Goal: Task Accomplishment & Management: Complete application form

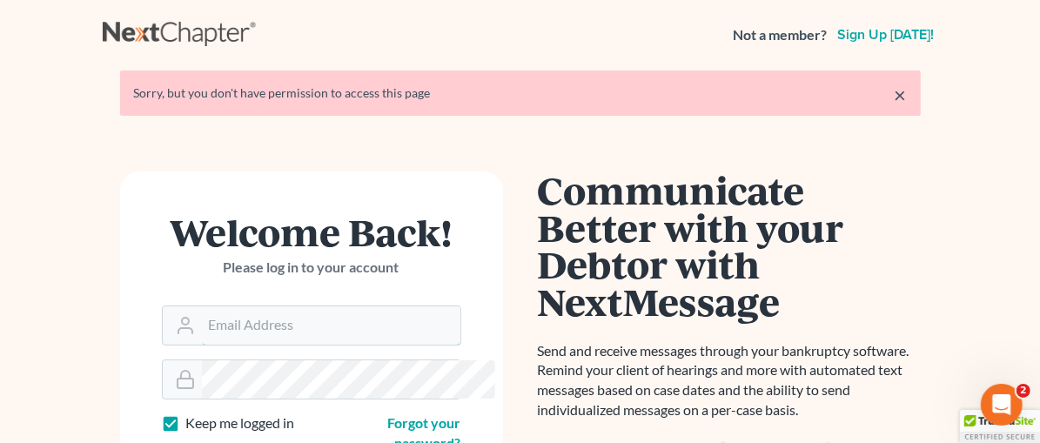
type input "tg@kefalinoslaw.com"
click at [907, 97] on link "×" at bounding box center [901, 94] width 12 height 21
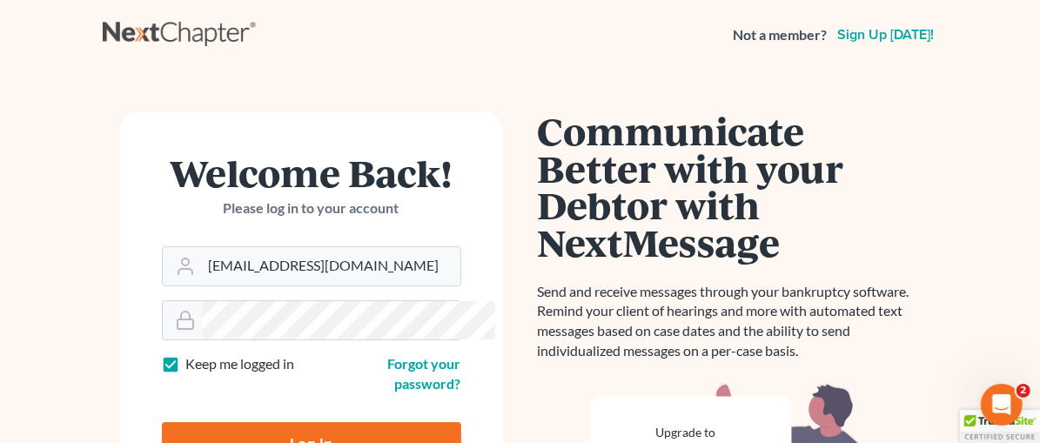
click at [252, 422] on input "Log In" at bounding box center [311, 444] width 299 height 44
type input "Thinking..."
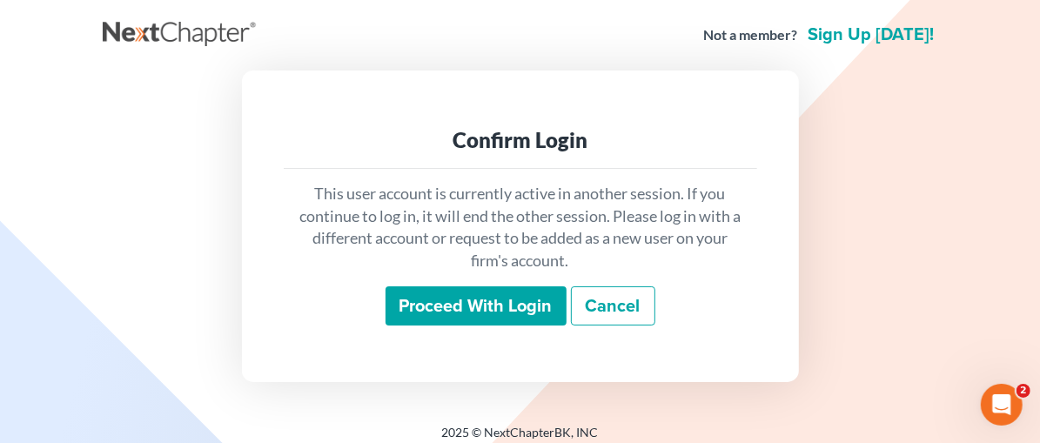
click at [471, 307] on input "Proceed with login" at bounding box center [476, 306] width 181 height 40
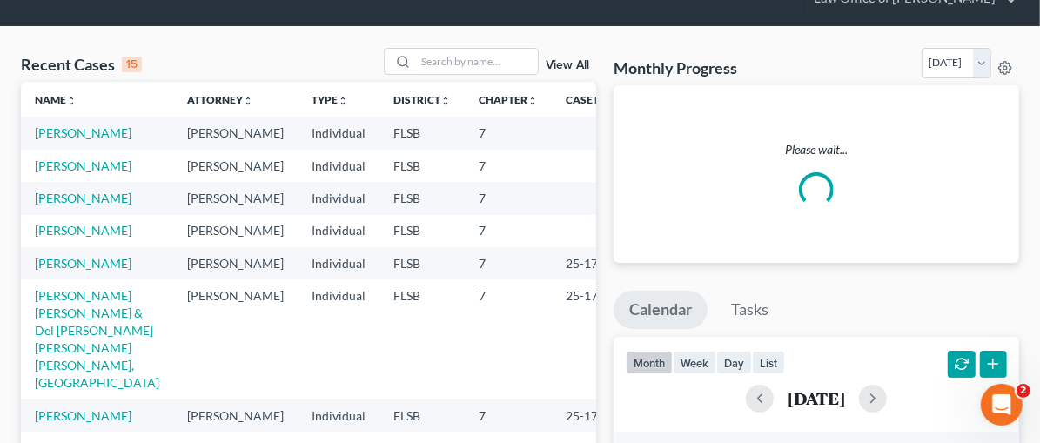
scroll to position [71, 0]
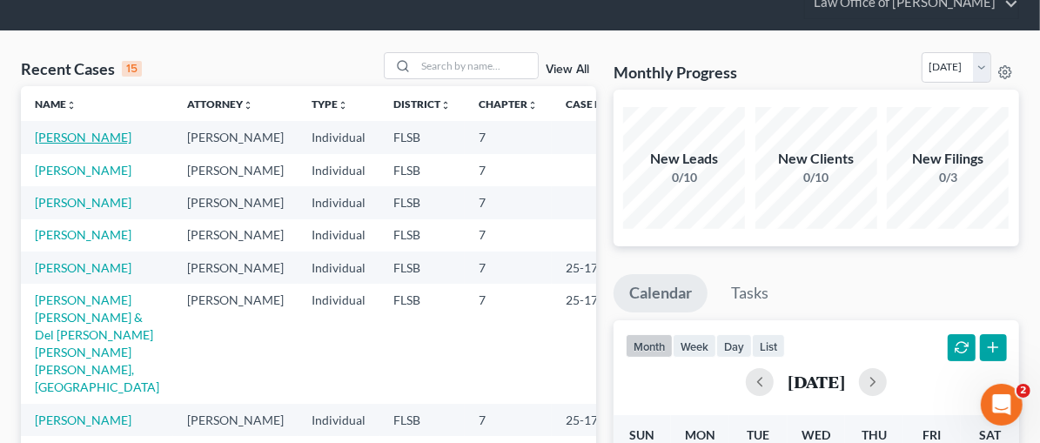
click at [91, 134] on link "[PERSON_NAME]" at bounding box center [83, 137] width 97 height 15
click at [91, 134] on link "Kerr, Amanda" at bounding box center [83, 137] width 97 height 15
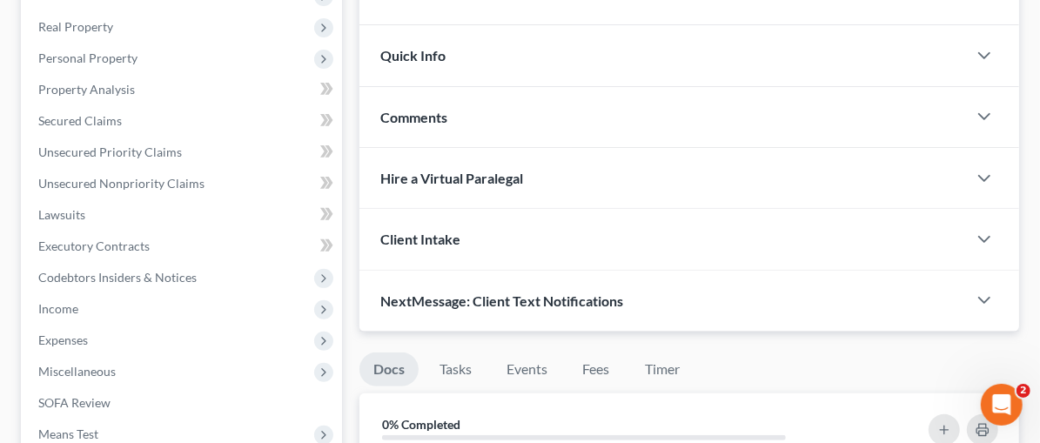
scroll to position [293, 0]
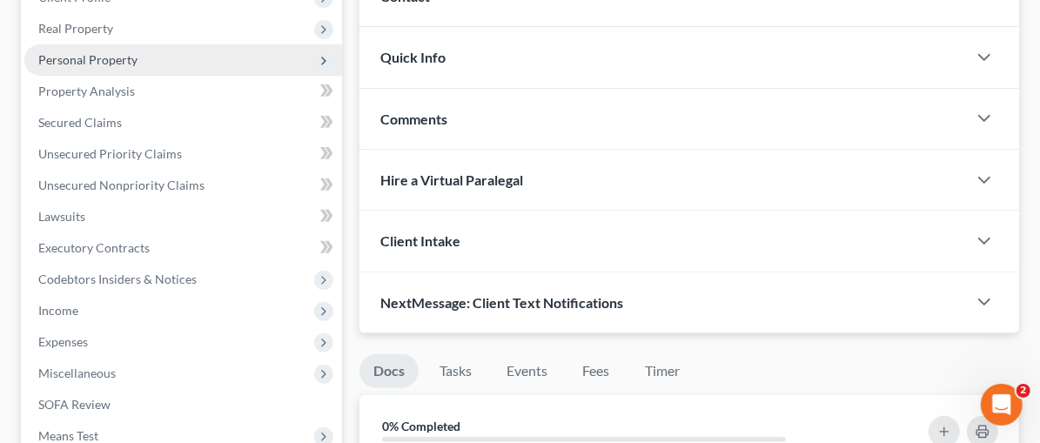
click at [87, 58] on span "Personal Property" at bounding box center [87, 59] width 99 height 15
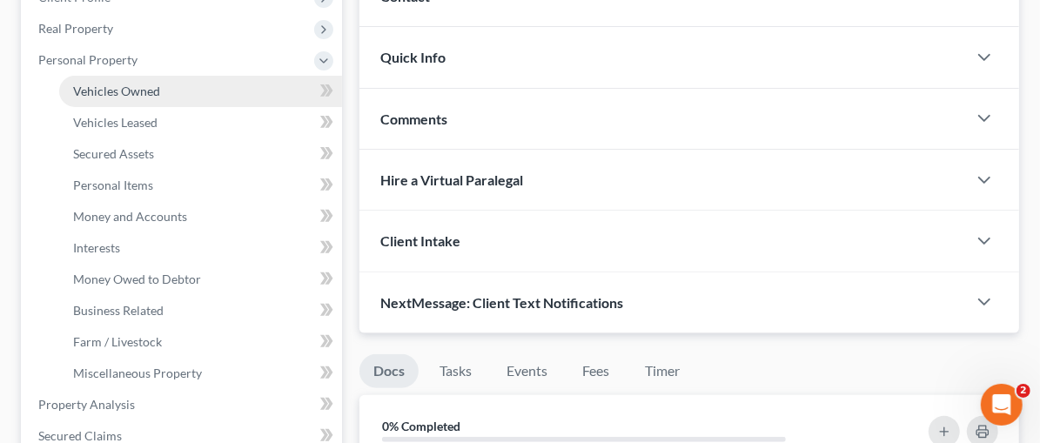
click at [101, 89] on span "Vehicles Owned" at bounding box center [116, 91] width 87 height 15
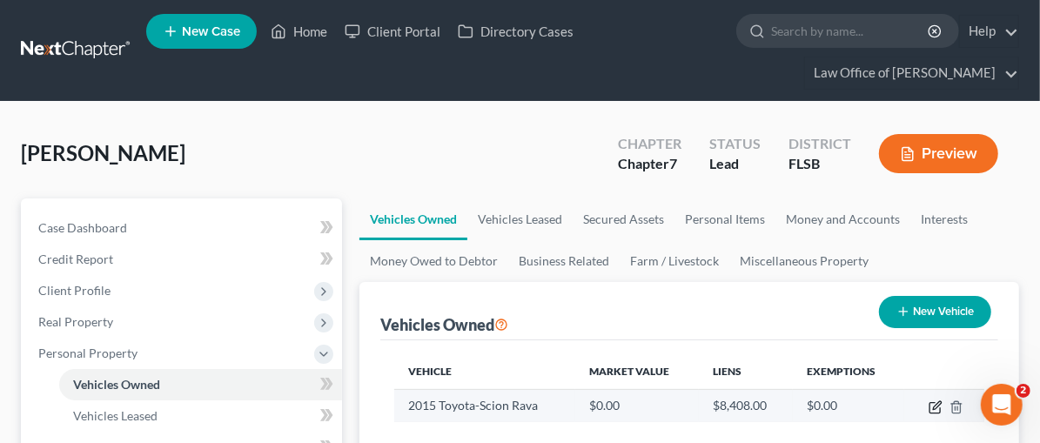
click at [933, 403] on icon "button" at bounding box center [936, 407] width 14 height 14
select select "0"
select select "11"
select select "2"
select select "0"
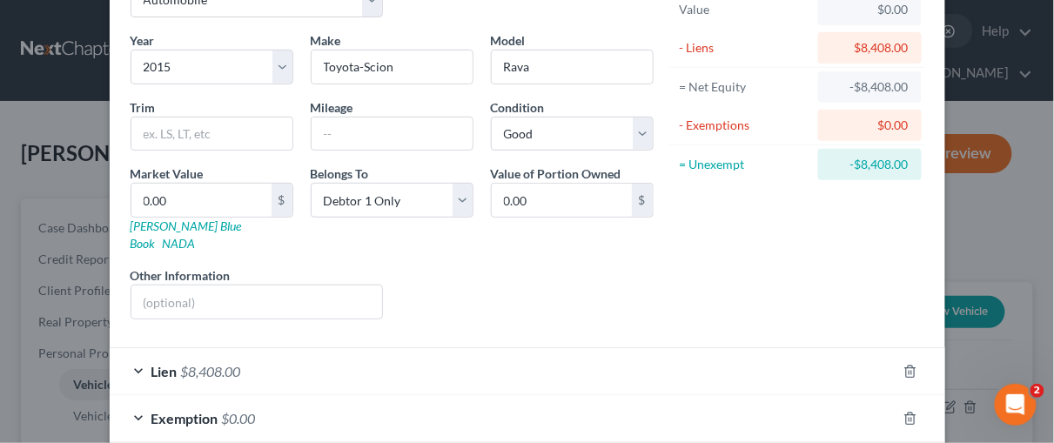
scroll to position [188, 0]
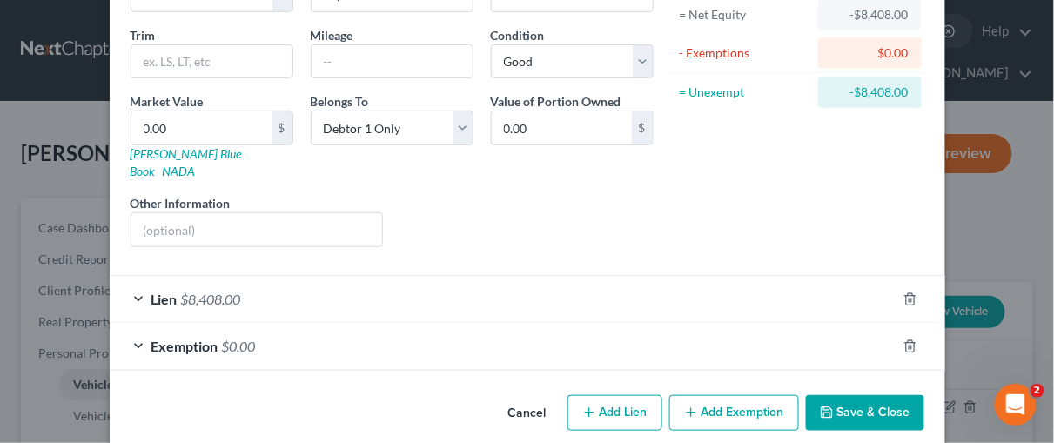
click at [129, 276] on div "Lien $8,408.00" at bounding box center [503, 299] width 787 height 46
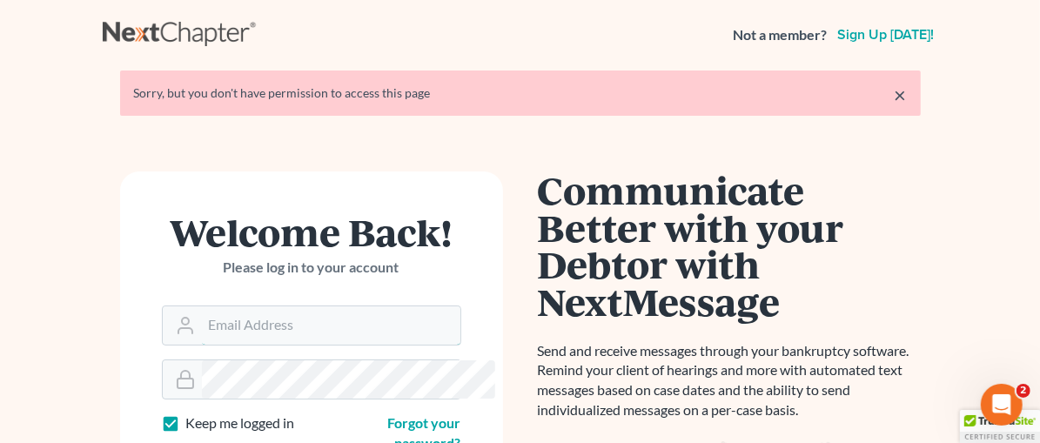
type input "[EMAIL_ADDRESS][DOMAIN_NAME]"
click at [907, 95] on link "×" at bounding box center [901, 94] width 12 height 21
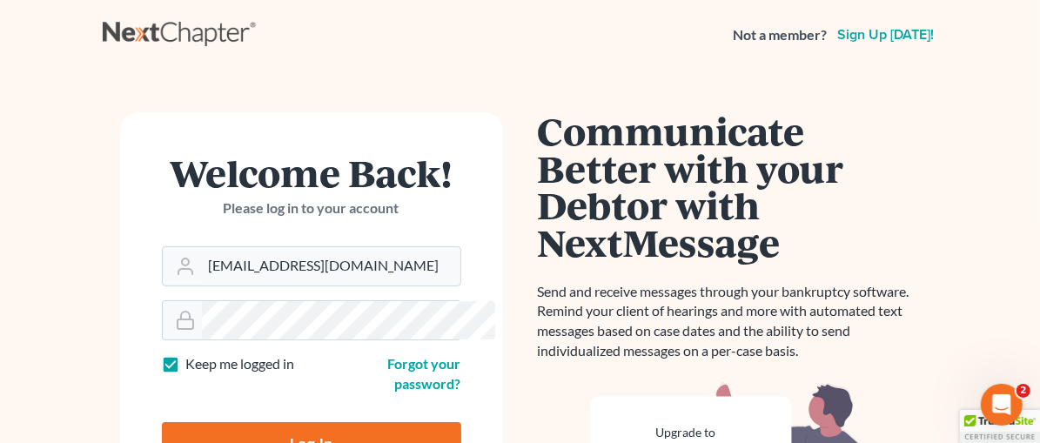
click at [229, 422] on input "Log In" at bounding box center [311, 444] width 299 height 44
type input "Thinking..."
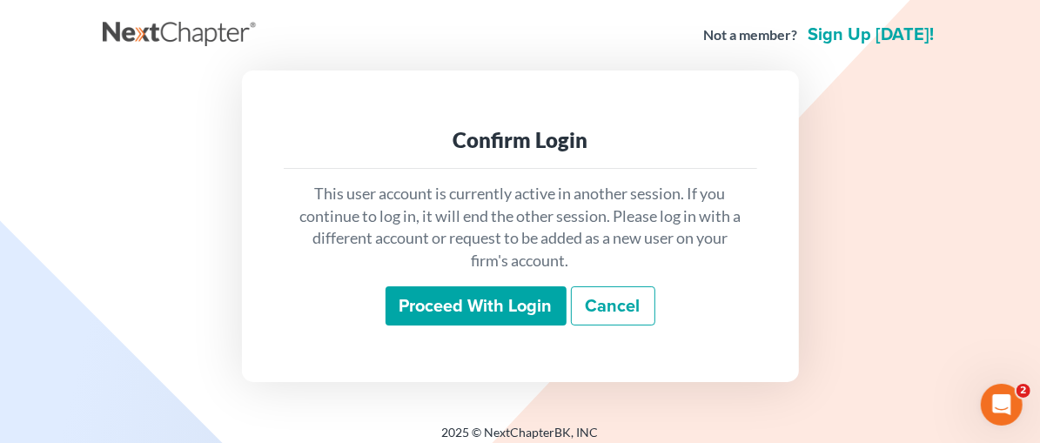
click at [500, 310] on input "Proceed with login" at bounding box center [476, 306] width 181 height 40
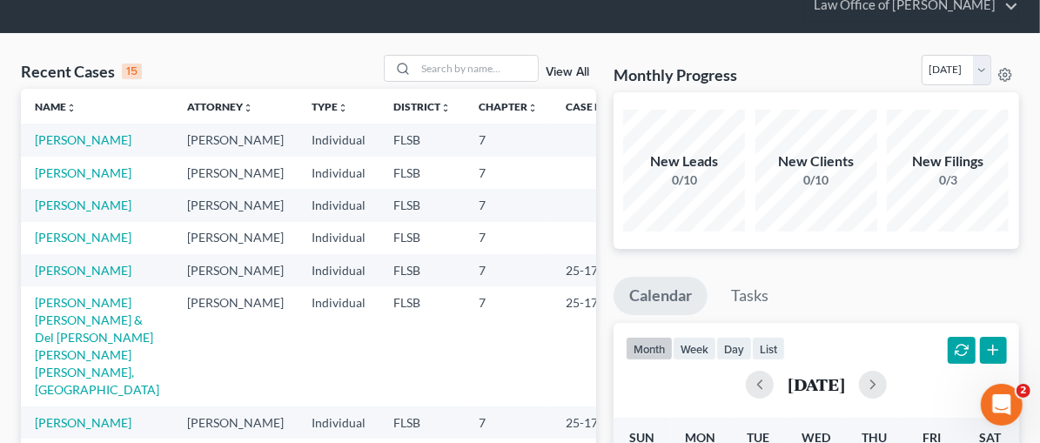
scroll to position [82, 0]
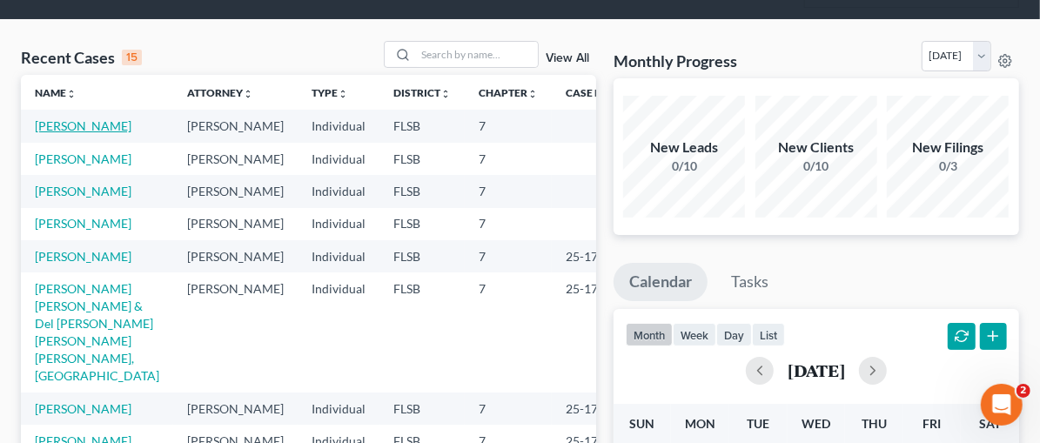
click at [52, 119] on link "[PERSON_NAME]" at bounding box center [83, 125] width 97 height 15
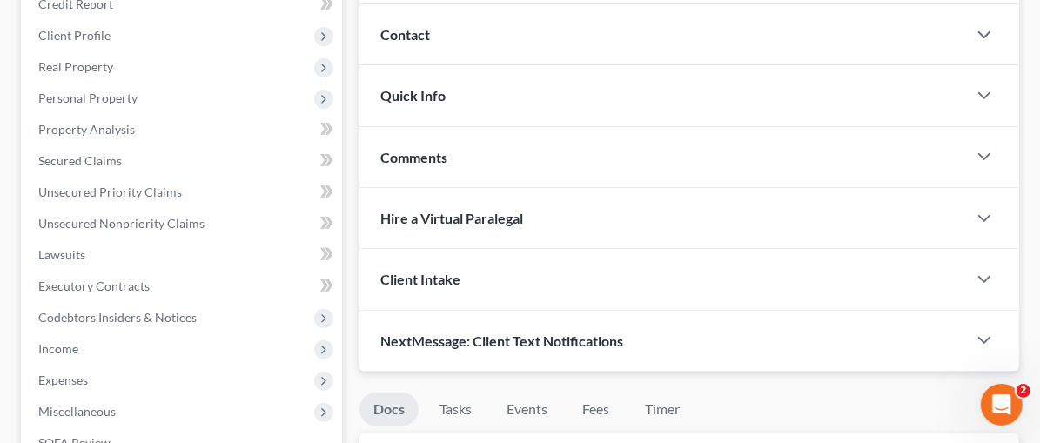
scroll to position [236, 0]
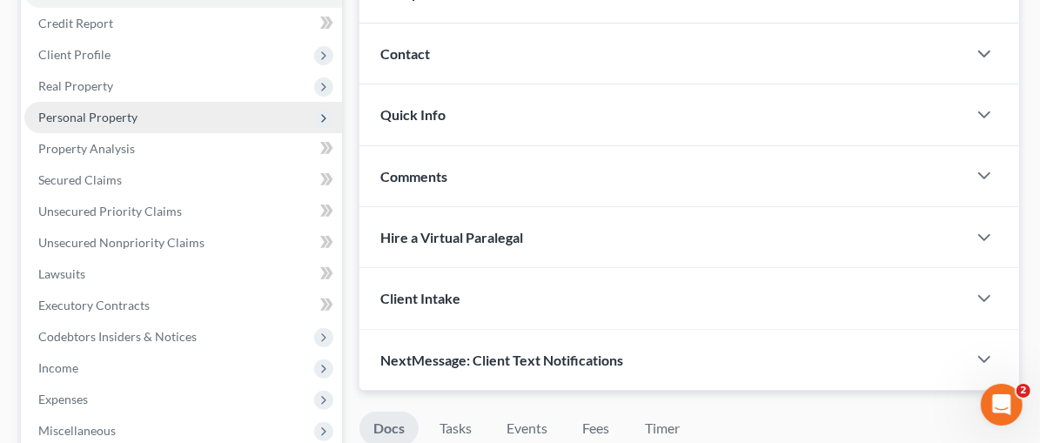
click at [121, 115] on span "Personal Property" at bounding box center [87, 117] width 99 height 15
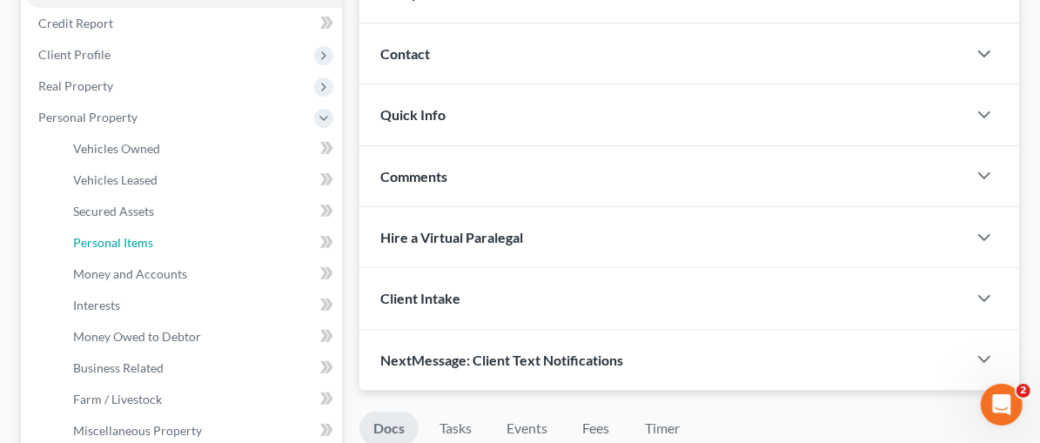
drag, startPoint x: 140, startPoint y: 238, endPoint x: 236, endPoint y: 229, distance: 96.2
click at [140, 239] on span "Personal Items" at bounding box center [113, 242] width 80 height 15
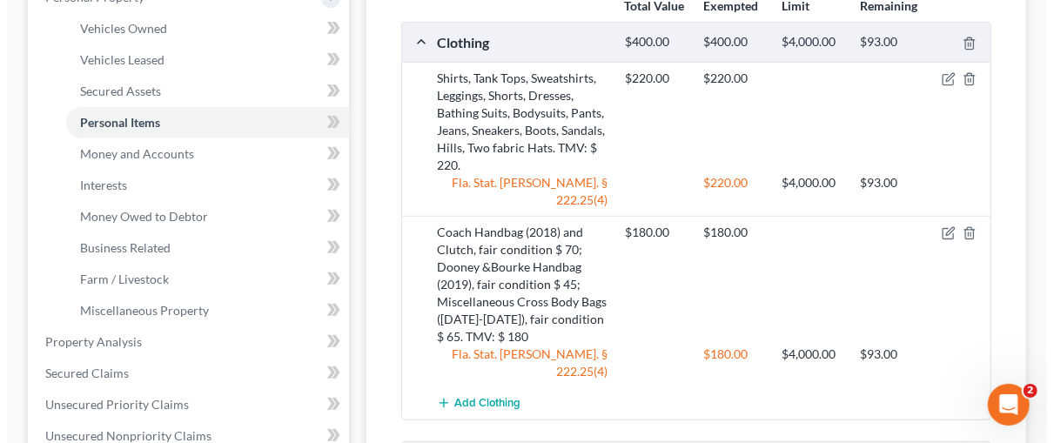
scroll to position [378, 0]
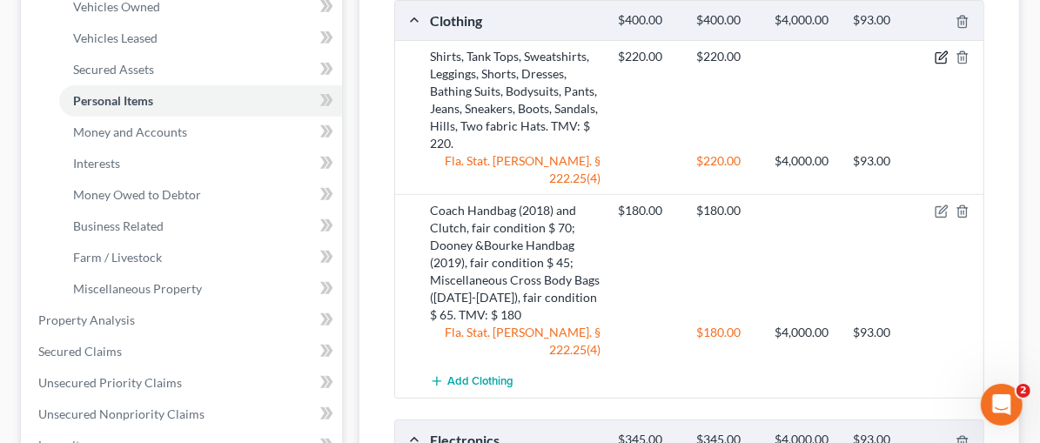
click at [939, 53] on icon "button" at bounding box center [941, 58] width 10 height 10
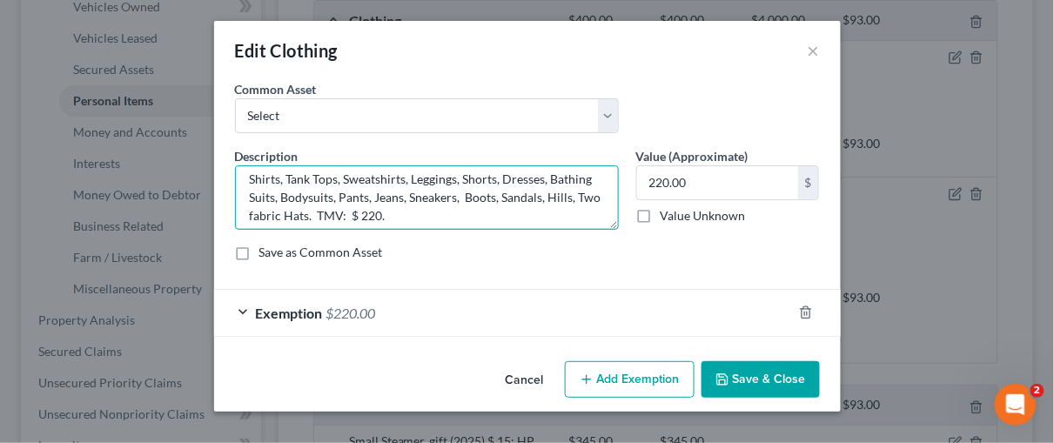
scroll to position [17, 0]
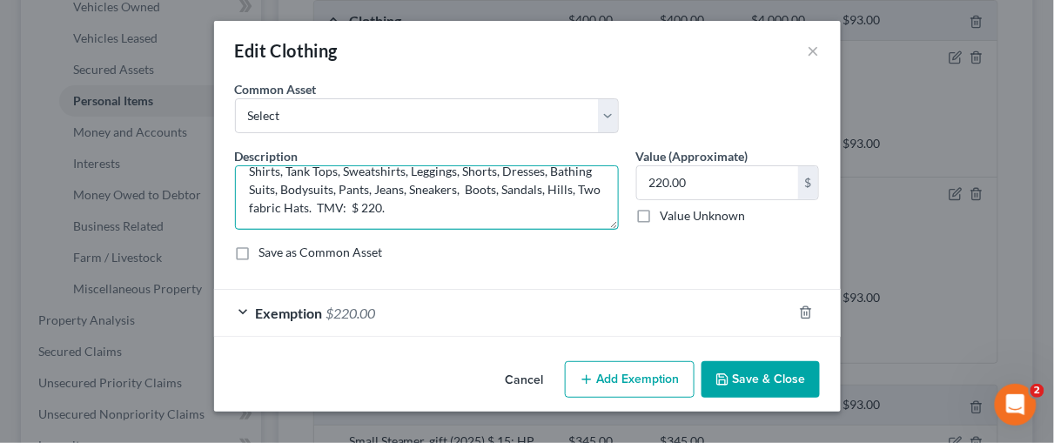
click at [394, 204] on textarea "Shirts, Tank Tops, Sweatshirts, Leggings, Shorts, Dresses, Bathing Suits, Bodys…" at bounding box center [427, 197] width 384 height 64
type textarea "Shirts, Tank Tops, Sweatshirts, Leggings, Shorts, Dresses, Bathing Suits, Bodys…"
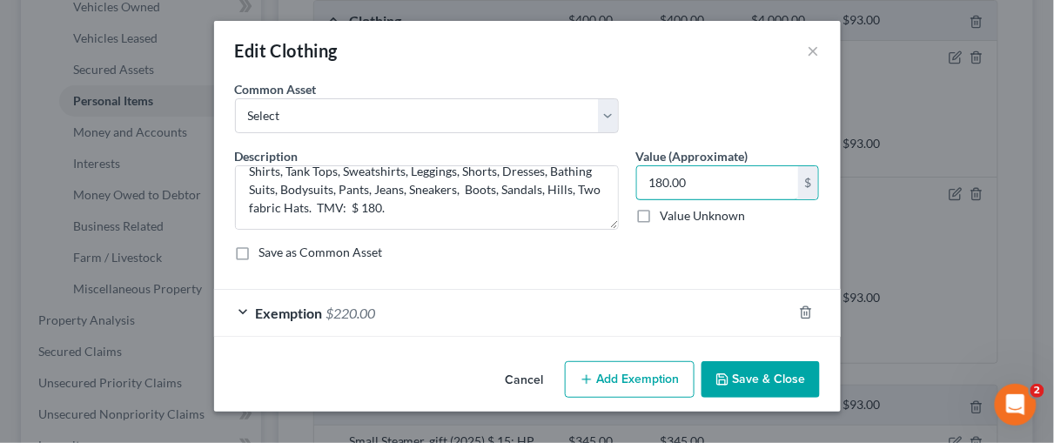
type input "180.00"
click at [238, 305] on div "Exemption $220.00" at bounding box center [503, 313] width 578 height 46
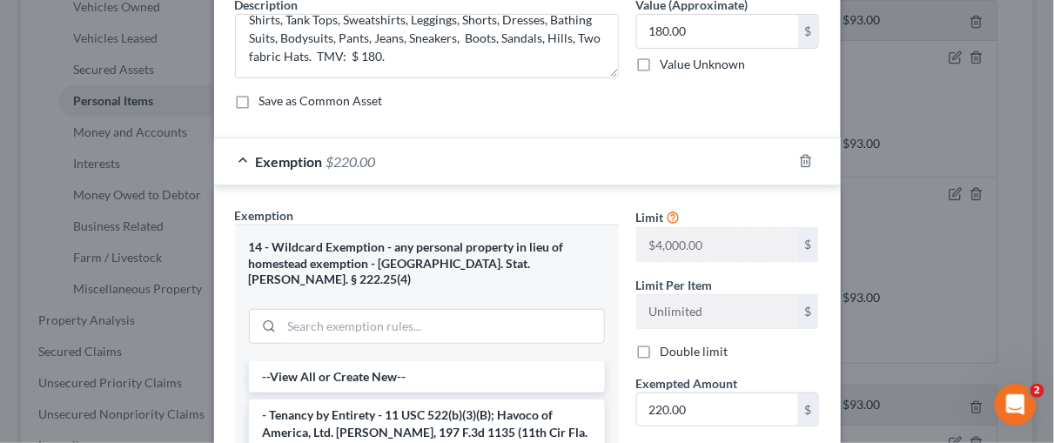
scroll to position [164, 0]
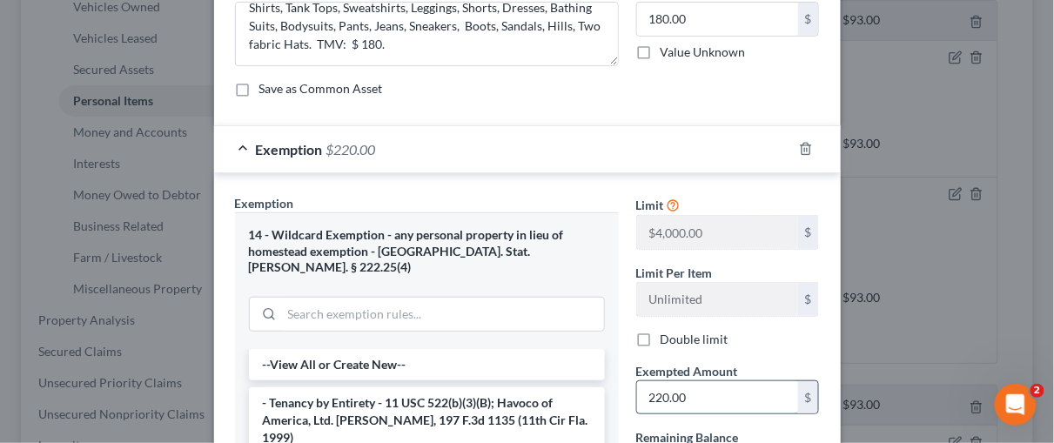
click at [682, 391] on input "220.00" at bounding box center [717, 397] width 161 height 33
type input "180.00"
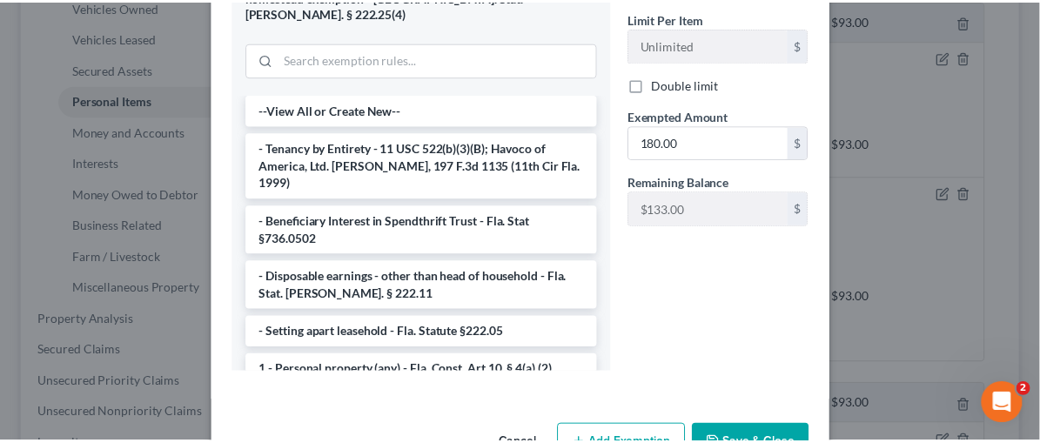
scroll to position [453, 0]
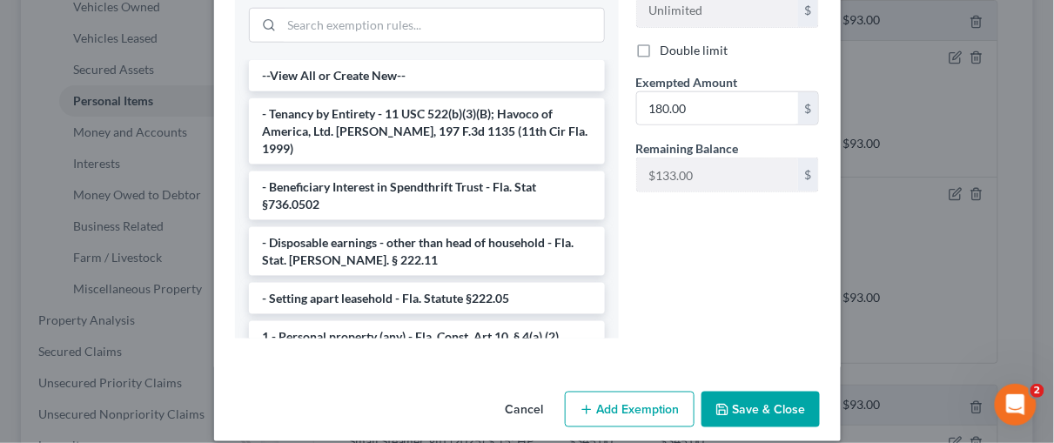
click at [748, 392] on button "Save & Close" at bounding box center [761, 410] width 118 height 37
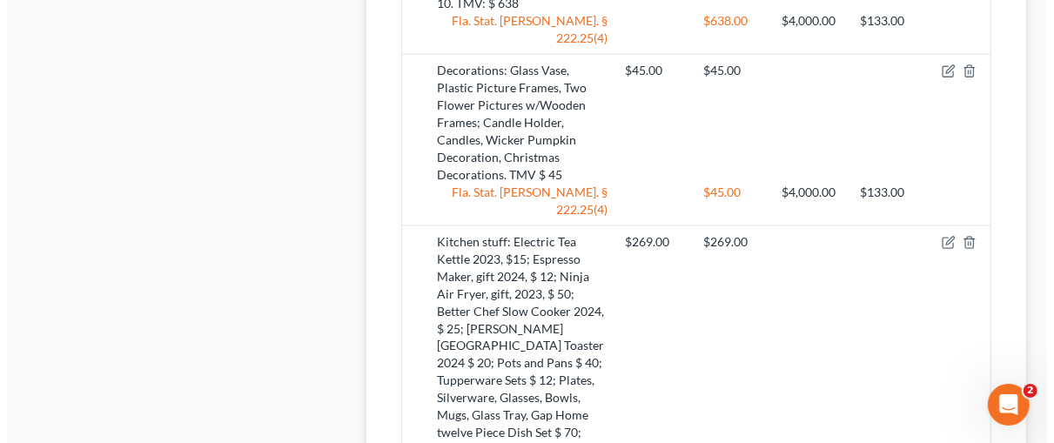
scroll to position [1563, 0]
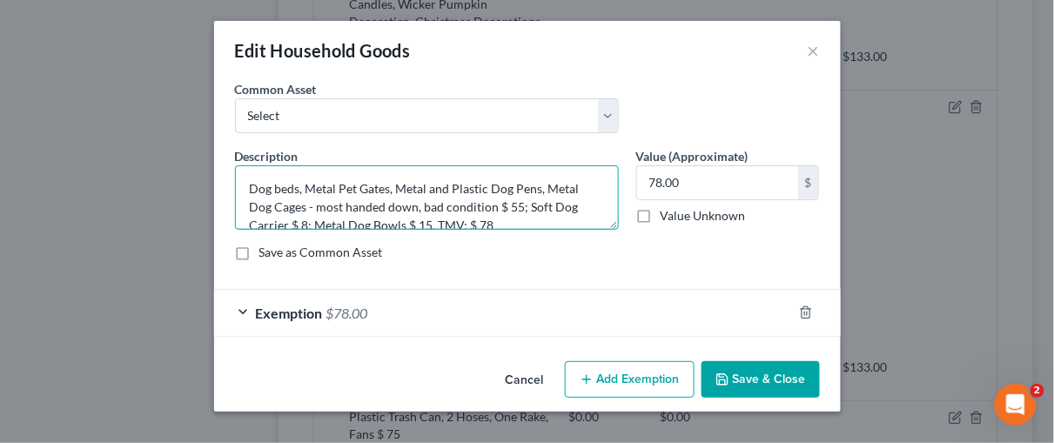
click at [512, 208] on textarea "Dog beds, Metal Pet Gates, Metal and Plastic Dog Pens, Metal Dog Cages - most h…" at bounding box center [427, 197] width 384 height 64
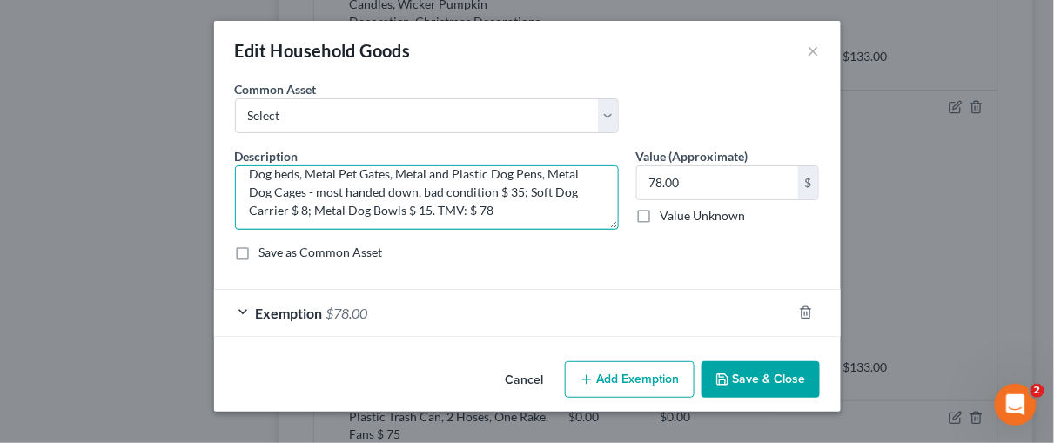
scroll to position [17, 0]
drag, startPoint x: 306, startPoint y: 206, endPoint x: 350, endPoint y: 164, distance: 60.9
click at [307, 205] on textarea "Dog beds, Metal Pet Gates, Metal and Plastic Dog Pens, Metal Dog Cages - most h…" at bounding box center [427, 197] width 384 height 64
drag, startPoint x: 426, startPoint y: 203, endPoint x: 431, endPoint y: 185, distance: 18.8
click at [415, 205] on textarea "Dog beds, Metal Pet Gates, Metal and Plastic Dog Pens, Metal Dog Cages - most h…" at bounding box center [427, 197] width 384 height 64
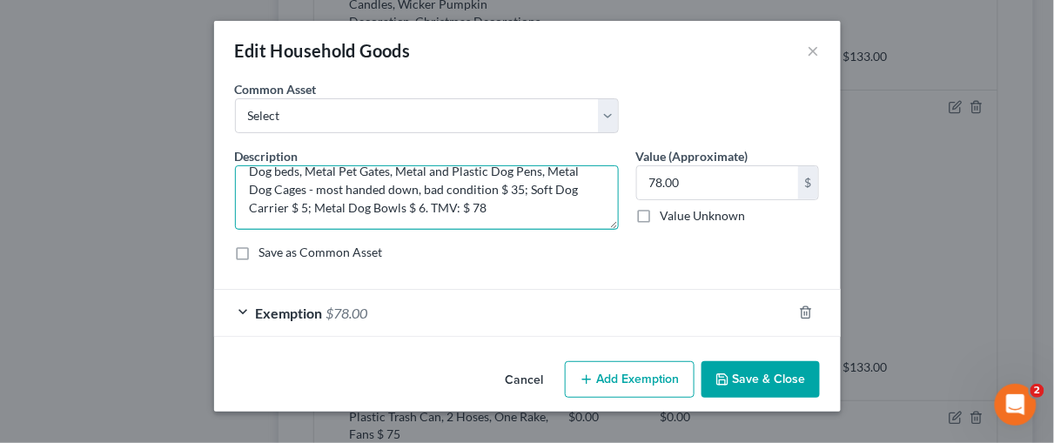
click at [503, 207] on textarea "Dog beds, Metal Pet Gates, Metal and Plastic Dog Pens, Metal Dog Cages - most h…" at bounding box center [427, 197] width 384 height 64
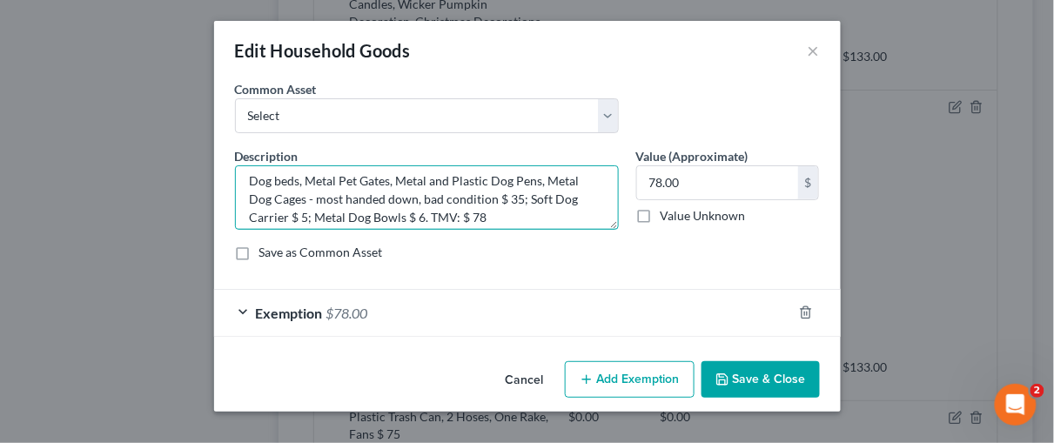
scroll to position [0, 0]
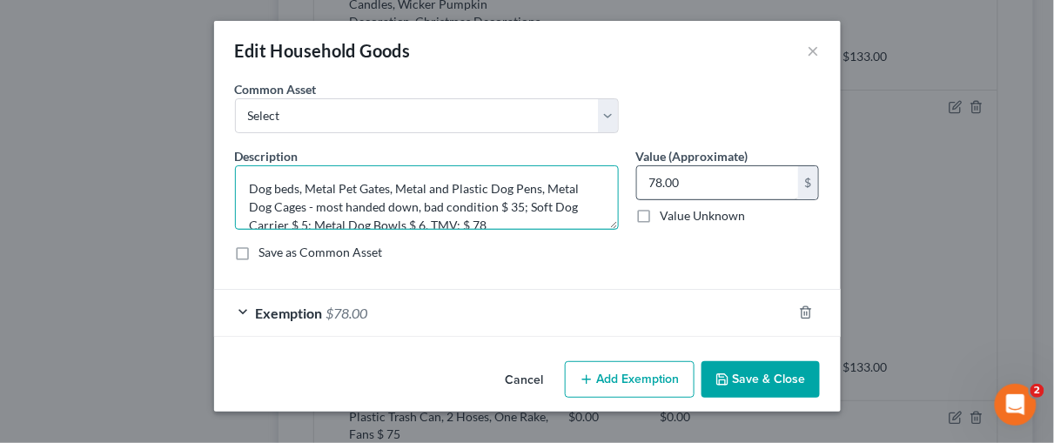
type textarea "Dog beds, Metal Pet Gates, Metal and Plastic Dog Pens, Metal Dog Cages - most h…"
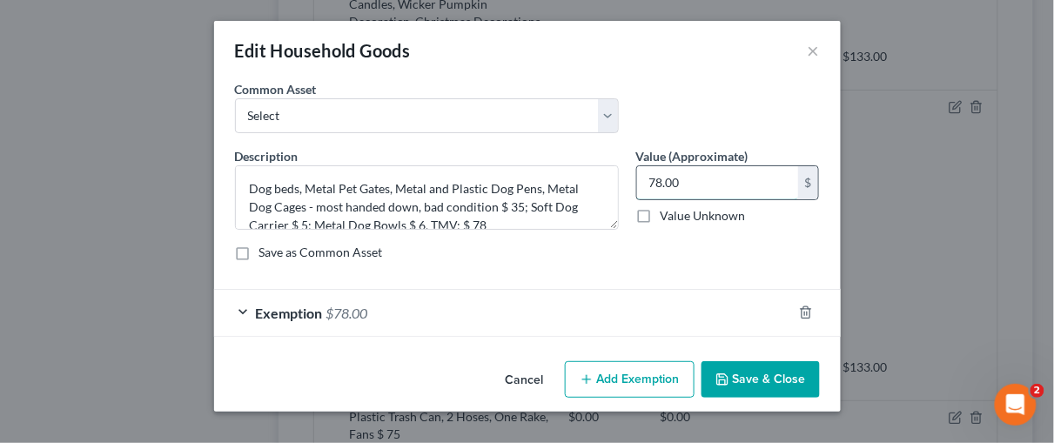
click at [661, 179] on input "78.00" at bounding box center [717, 182] width 161 height 33
type input "46.00"
click at [236, 309] on div "Exemption $78.00" at bounding box center [503, 313] width 578 height 46
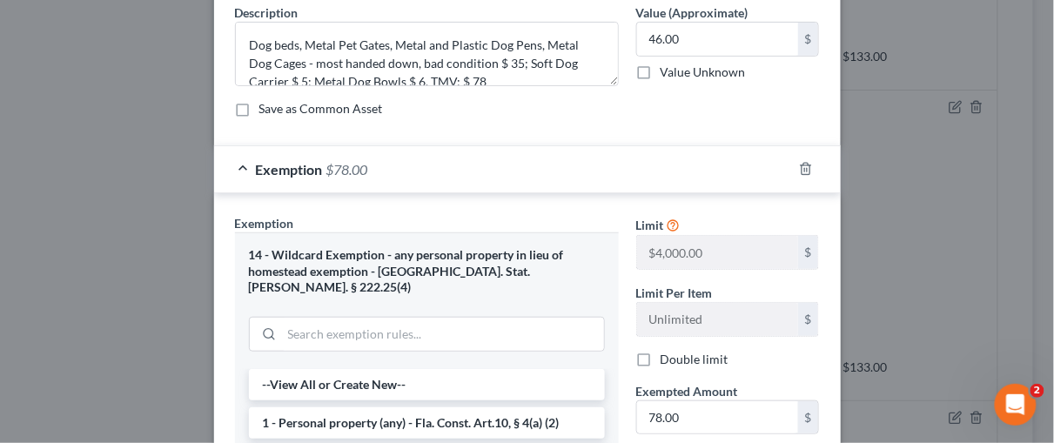
scroll to position [338, 0]
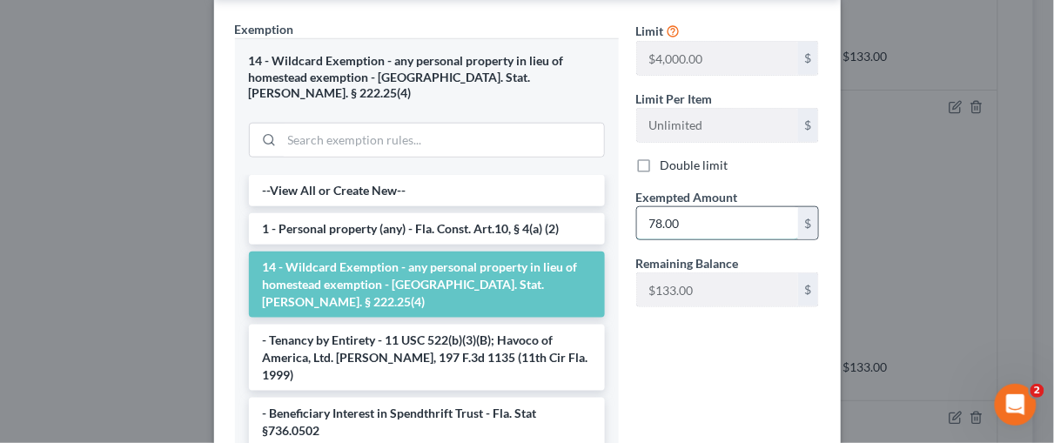
click at [675, 214] on input "78.00" at bounding box center [717, 223] width 161 height 33
type input "46.00"
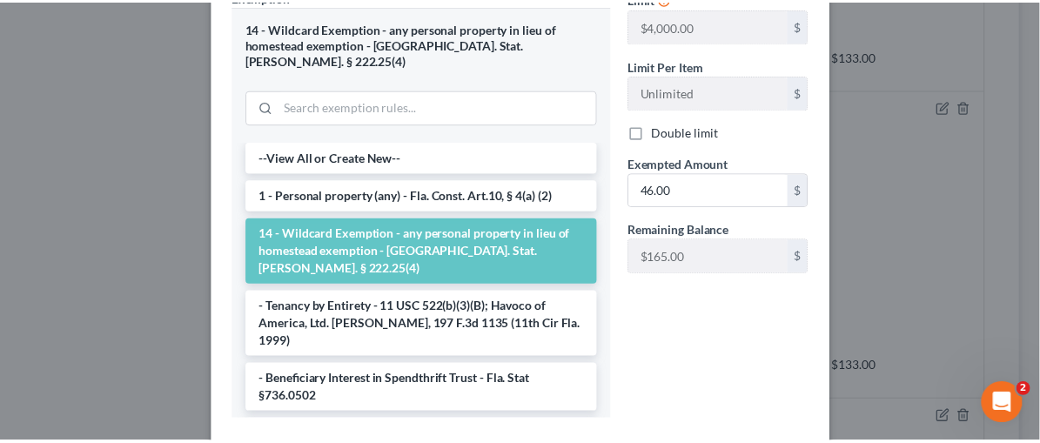
scroll to position [453, 0]
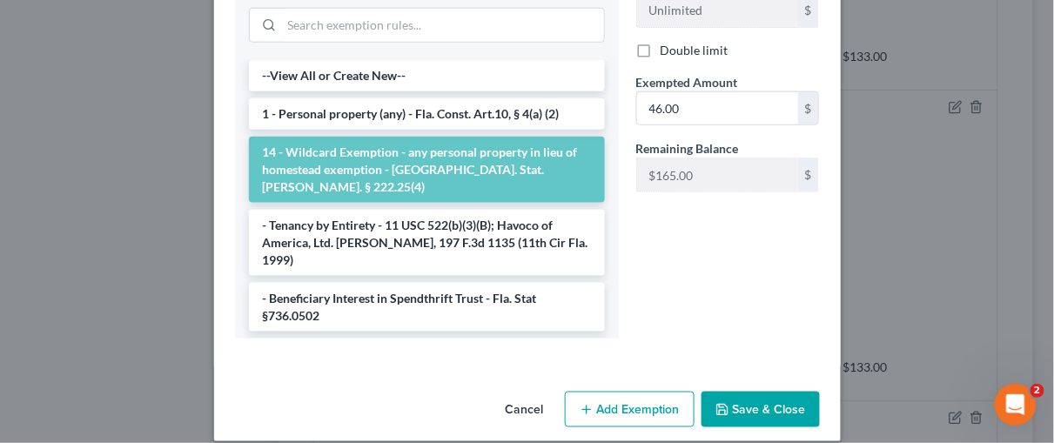
click at [797, 392] on button "Save & Close" at bounding box center [761, 410] width 118 height 37
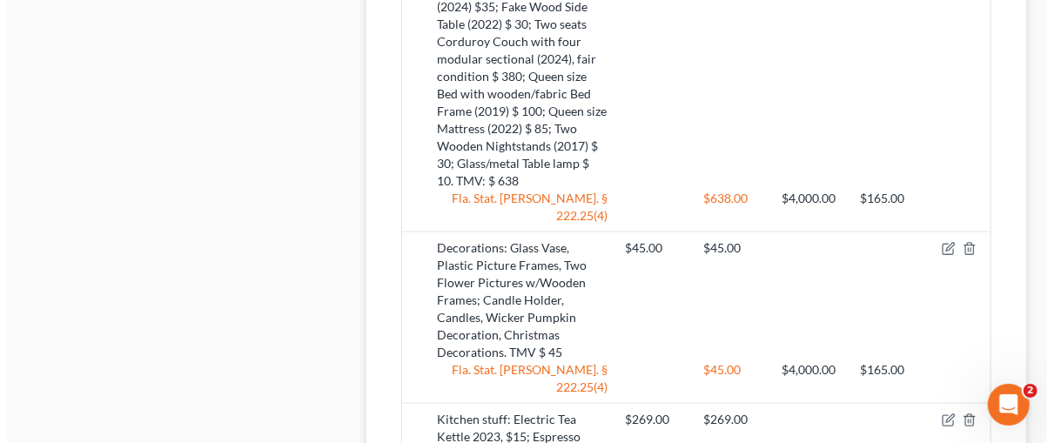
scroll to position [1383, 0]
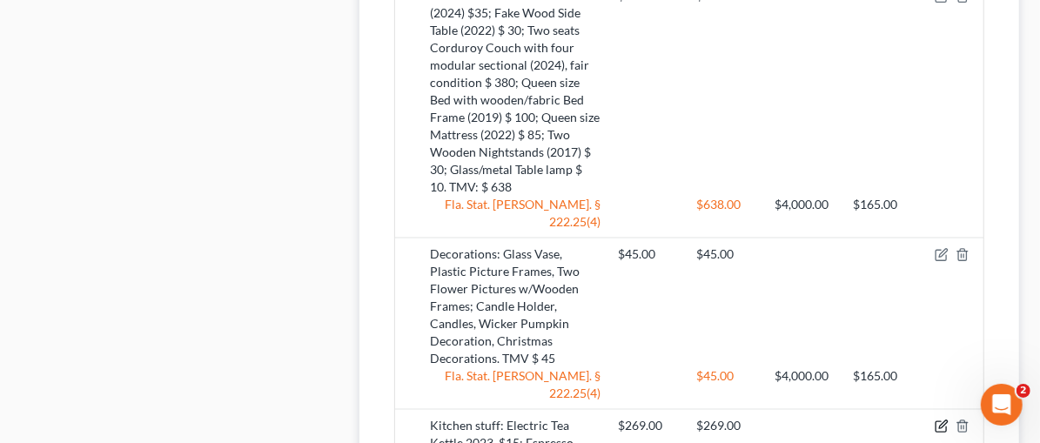
click at [940, 420] on icon "button" at bounding box center [943, 424] width 8 height 8
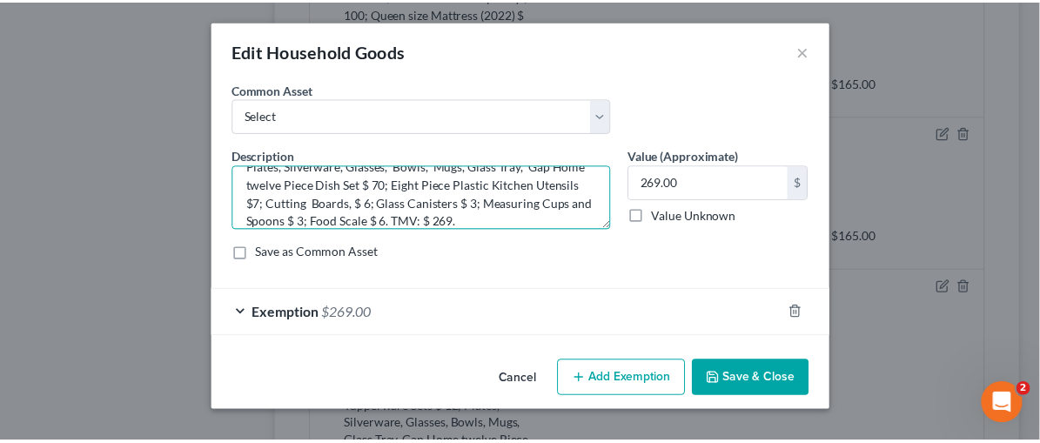
scroll to position [110, 0]
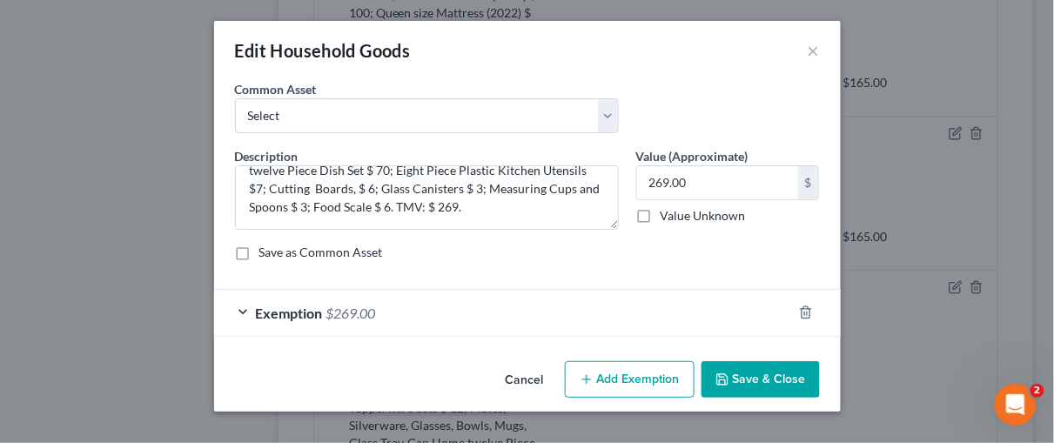
click at [752, 376] on button "Save & Close" at bounding box center [761, 379] width 118 height 37
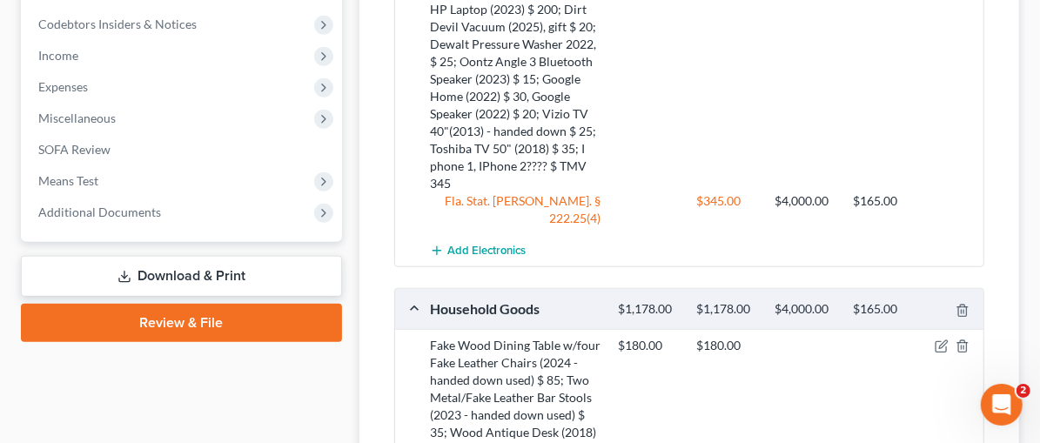
scroll to position [0, 0]
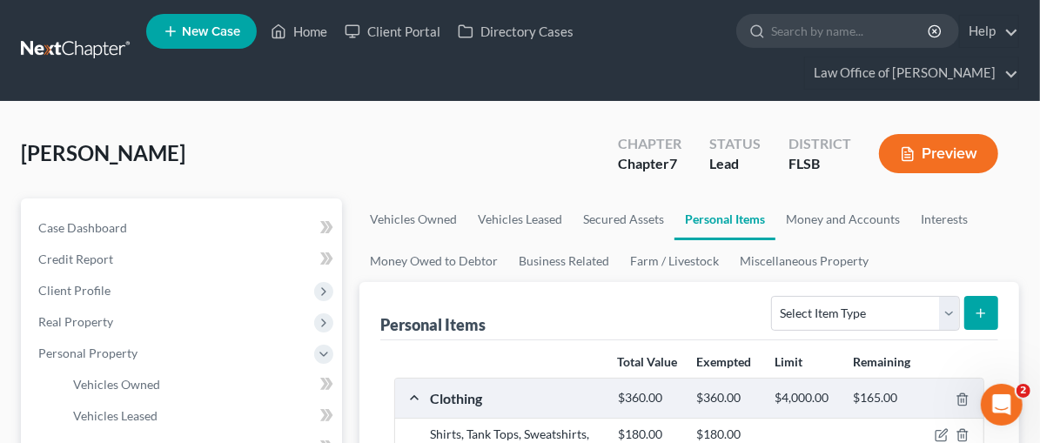
click at [980, 309] on icon "submit" at bounding box center [981, 313] width 14 height 14
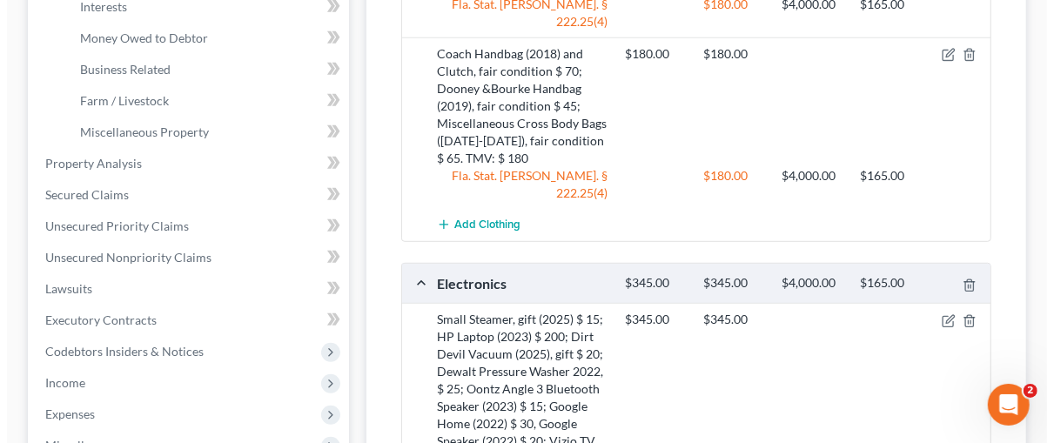
scroll to position [666, 0]
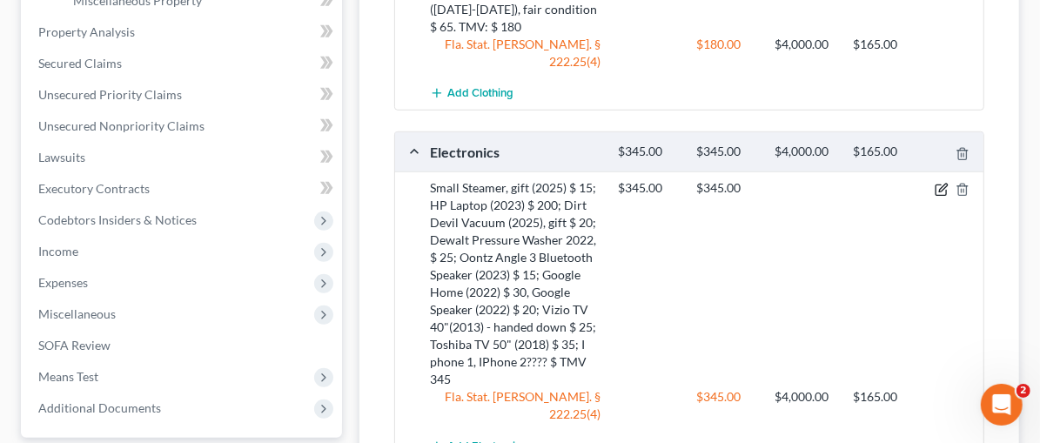
click at [943, 183] on icon "button" at bounding box center [942, 190] width 14 height 14
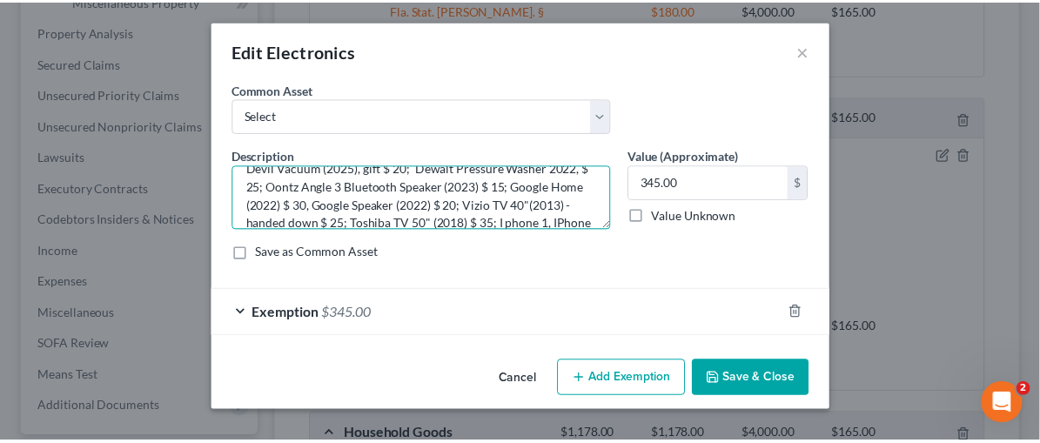
scroll to position [72, 0]
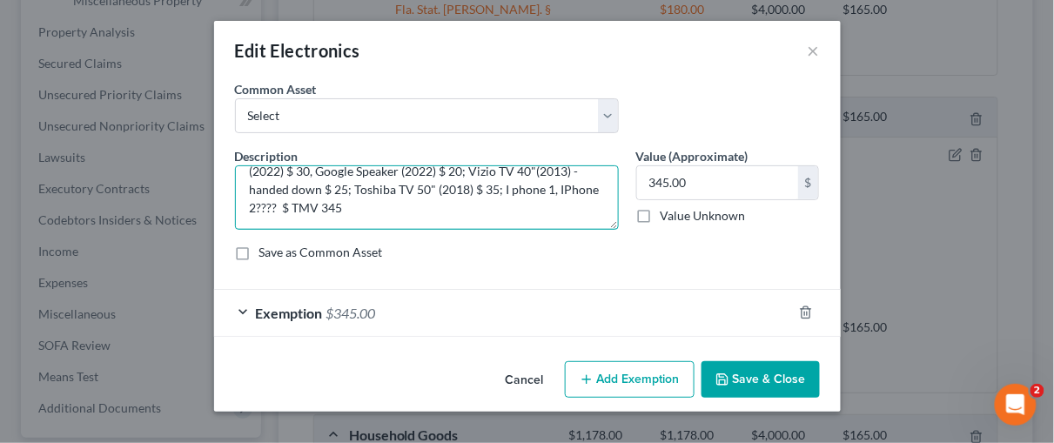
drag, startPoint x: 541, startPoint y: 188, endPoint x: 328, endPoint y: 209, distance: 213.4
click at [328, 209] on textarea "Small Steamer, gift (2025) $ 15; HP Laptop (2023) $ 200; Dirt Devil Vacuum (202…" at bounding box center [427, 197] width 384 height 64
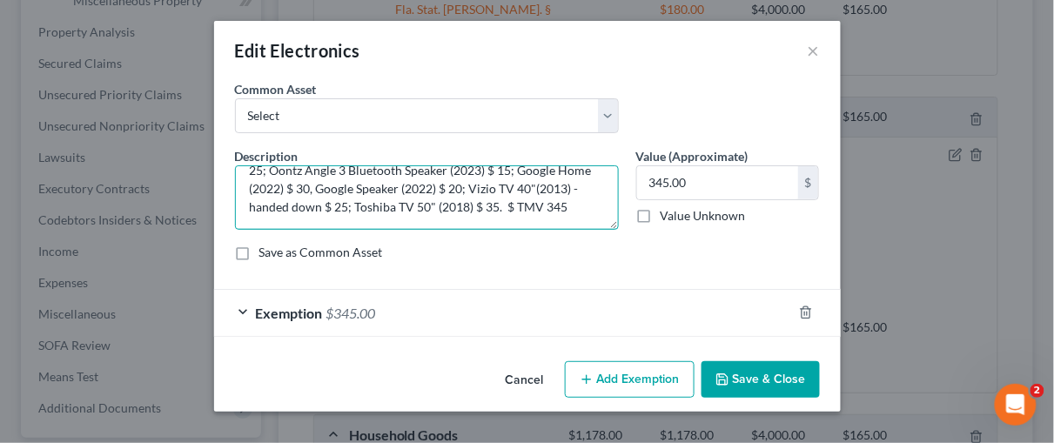
type textarea "Small Steamer, gift (2025) $ 15; HP Laptop (2023) $ 200; Dirt Devil Vacuum (202…"
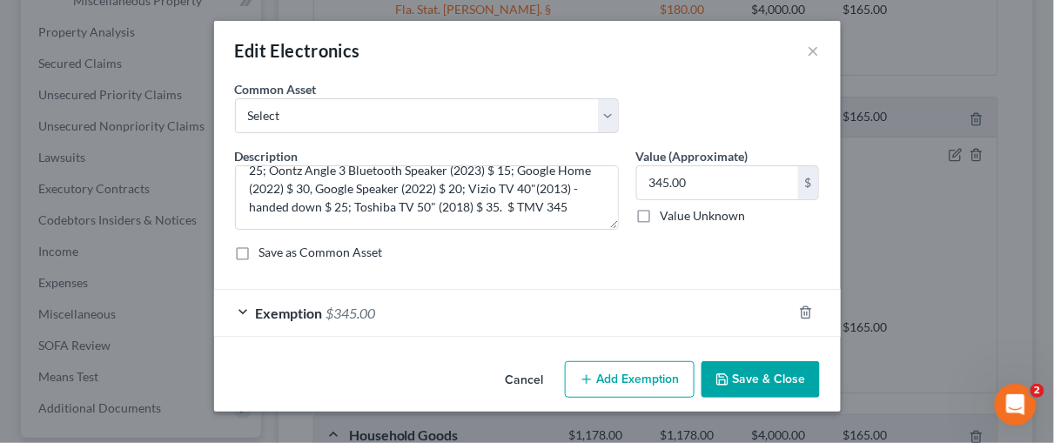
click at [749, 378] on button "Save & Close" at bounding box center [761, 379] width 118 height 37
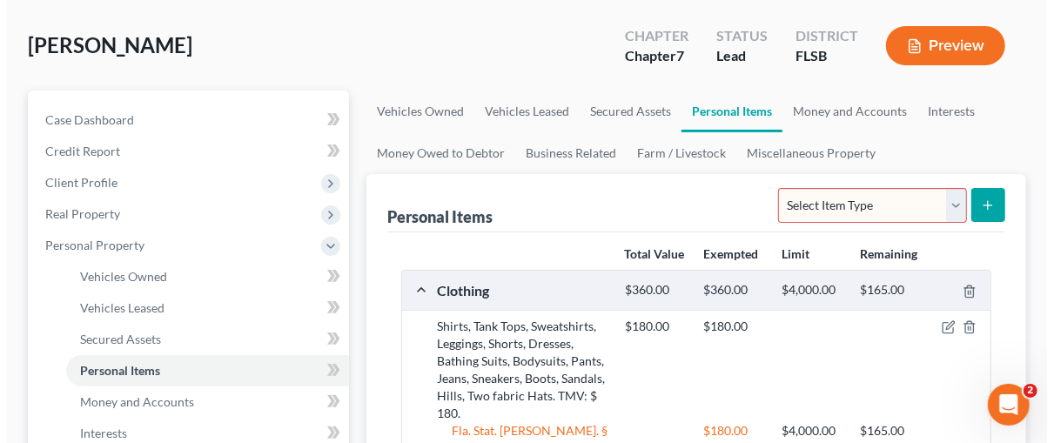
scroll to position [80, 0]
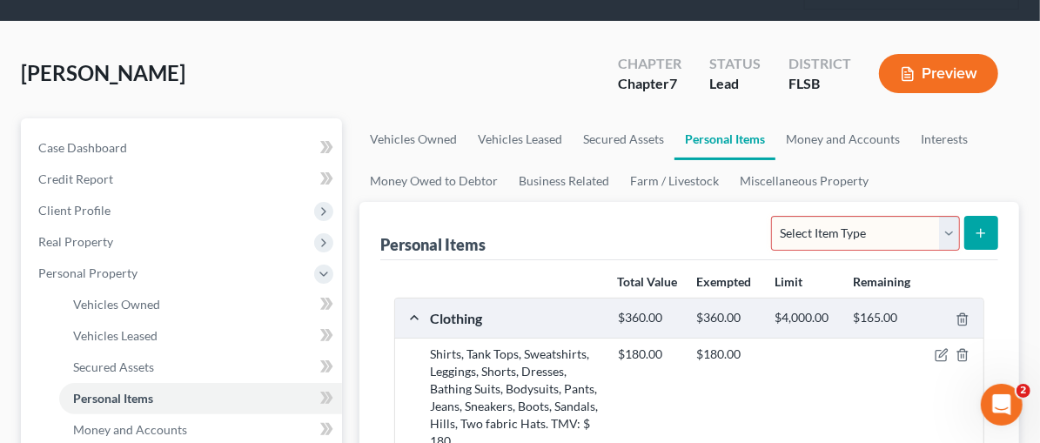
click at [950, 226] on select "Select Item Type Clothing Collectibles Of Value Electronics Firearms Household …" at bounding box center [865, 233] width 188 height 35
select select "electronics"
click at [771, 216] on select "Select Item Type Clothing Collectibles Of Value Electronics Firearms Household …" at bounding box center [865, 233] width 188 height 35
click at [981, 229] on line "submit" at bounding box center [981, 233] width 0 height 8
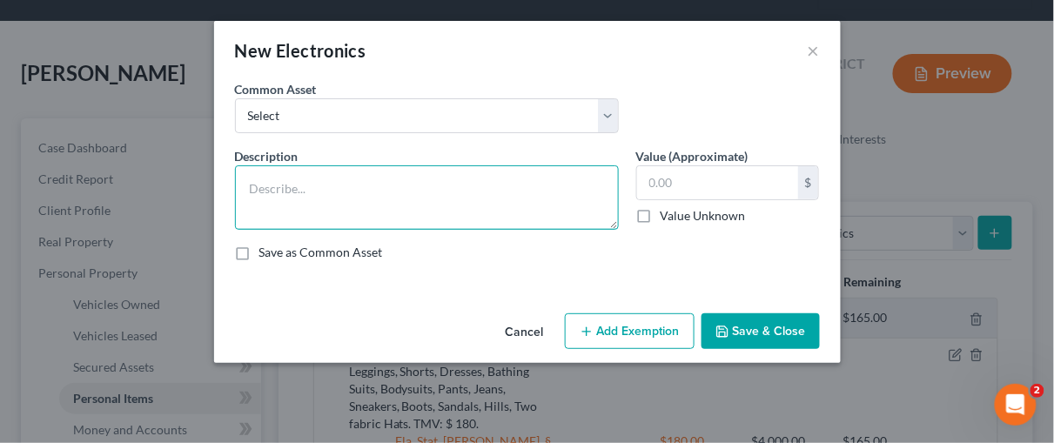
click at [261, 178] on textarea at bounding box center [427, 197] width 384 height 64
click at [347, 187] on textarea "Galaxy S 22 phone, locked version" at bounding box center [427, 197] width 384 height 64
click at [469, 186] on textarea "Galaxy S 22 phone (2021), locked version" at bounding box center [427, 197] width 384 height 64
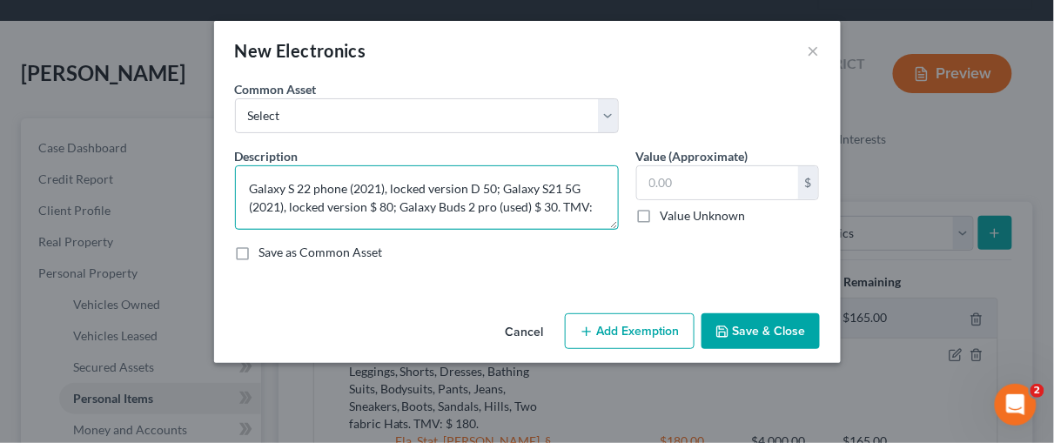
click at [480, 186] on textarea "Galaxy S 22 phone (2021), locked version D 50; Galaxy S21 5G (2021), locked ver…" at bounding box center [427, 197] width 384 height 64
type textarea "Galaxy S 22 phone (2021), locked version $50; Galaxy S21 5G (2021), locked vers…"
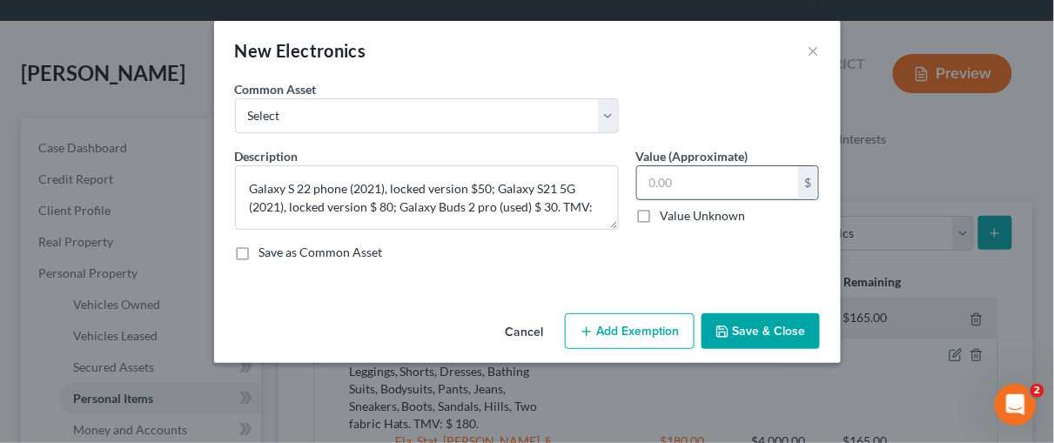
click at [676, 178] on input "text" at bounding box center [717, 182] width 161 height 33
type input "160.00"
click at [630, 334] on button "Add Exemption" at bounding box center [630, 331] width 130 height 37
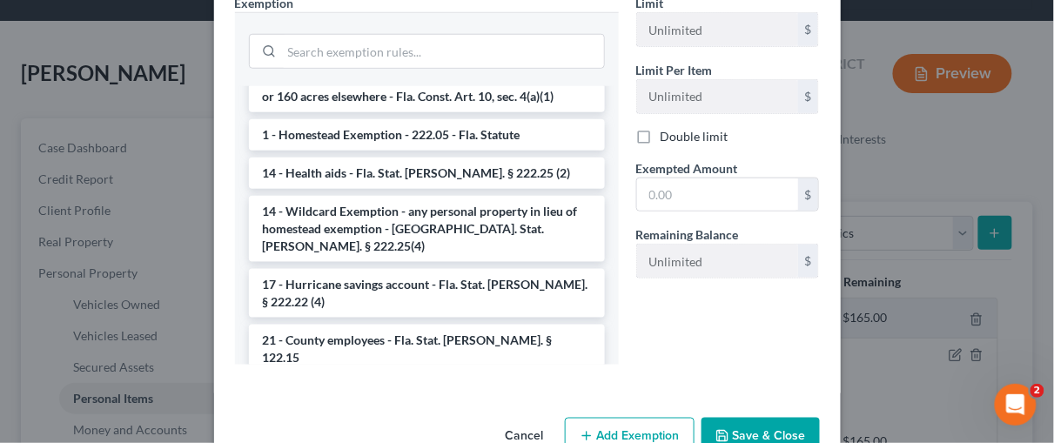
scroll to position [327, 0]
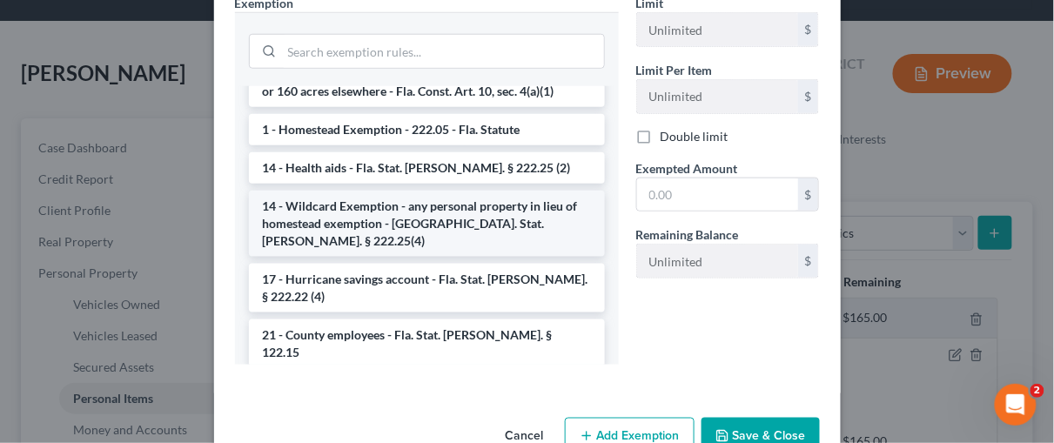
click at [521, 194] on li "14 - Wildcard Exemption - any personal property in lieu of homestead exemption …" at bounding box center [427, 224] width 356 height 66
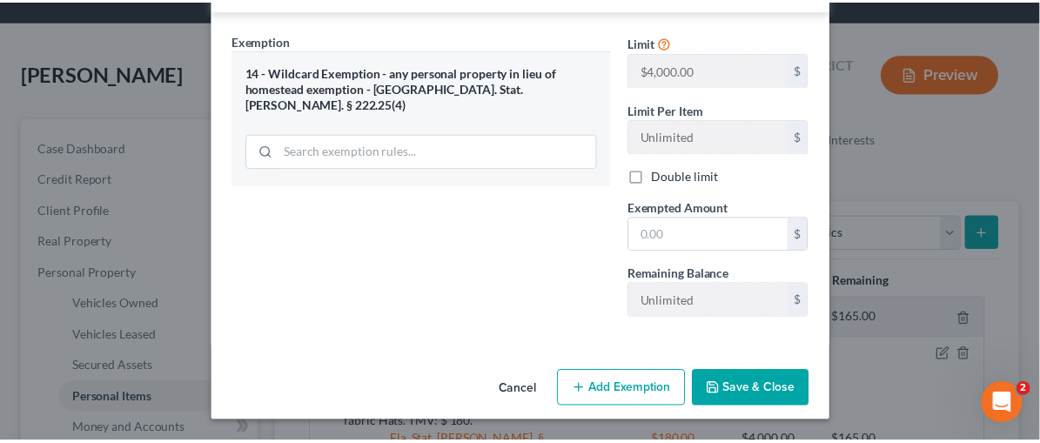
scroll to position [320, 0]
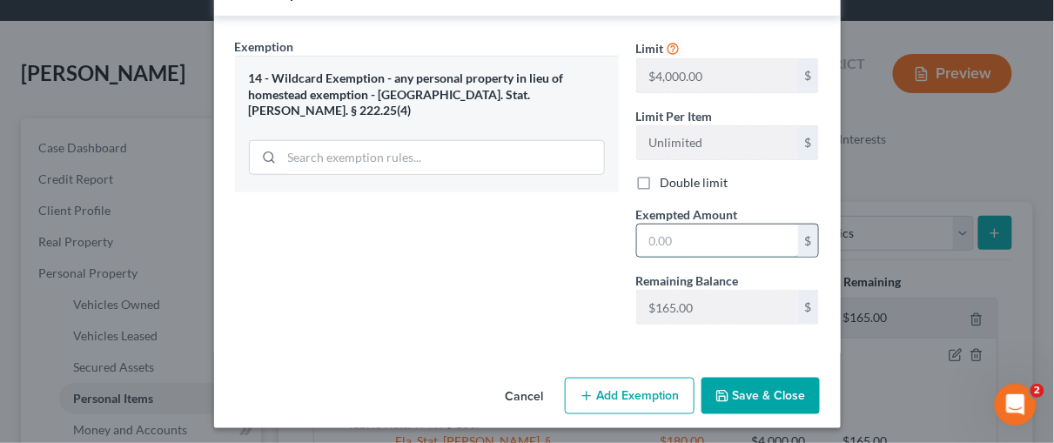
click at [653, 235] on input "text" at bounding box center [717, 241] width 161 height 33
type input "160.00"
click at [729, 384] on button "Save & Close" at bounding box center [761, 396] width 118 height 37
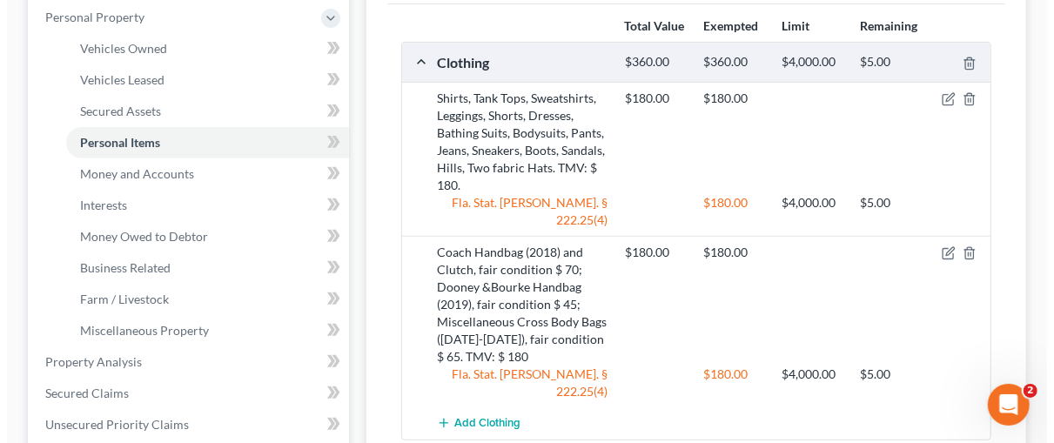
scroll to position [332, 0]
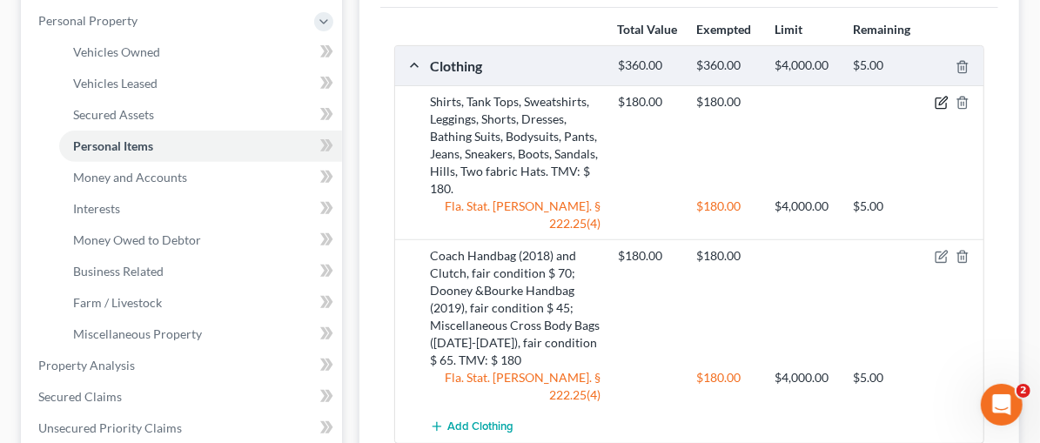
click at [941, 97] on icon "button" at bounding box center [942, 103] width 14 height 14
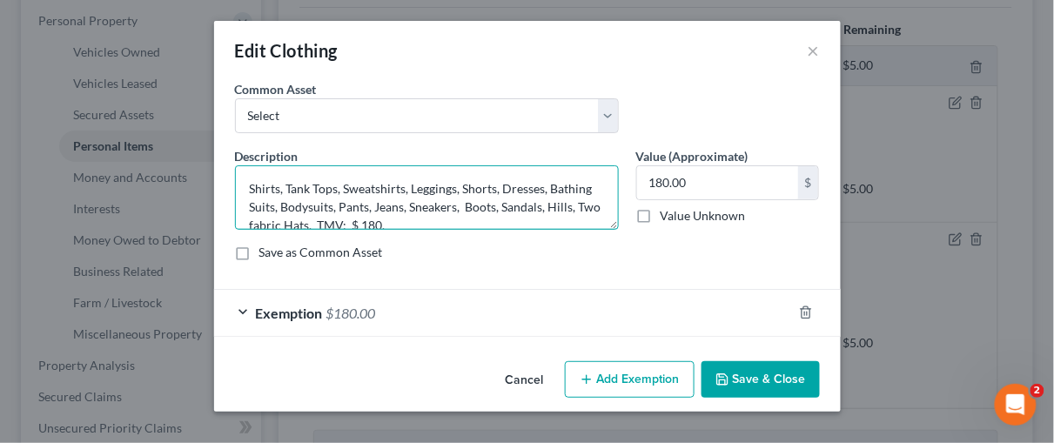
click at [405, 222] on textarea "Shirts, Tank Tops, Sweatshirts, Leggings, Shorts, Dresses, Bathing Suits, Bodys…" at bounding box center [427, 197] width 384 height 64
type textarea "Shirts, Tank Tops, Sweatshirts, Leggings, Shorts, Dresses, Bathing Suits, Bodys…"
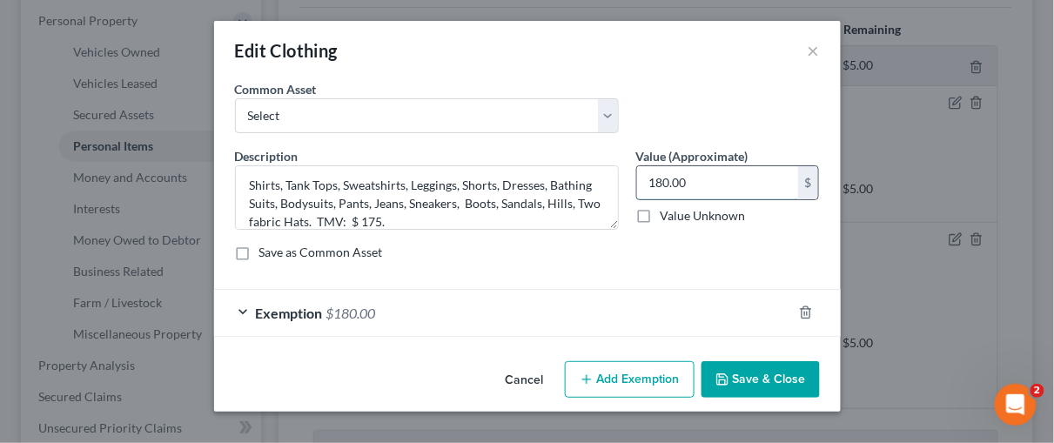
click at [668, 178] on input "180.00" at bounding box center [717, 182] width 161 height 33
type input "175.00"
click at [239, 311] on div "Exemption $180.00" at bounding box center [503, 313] width 578 height 46
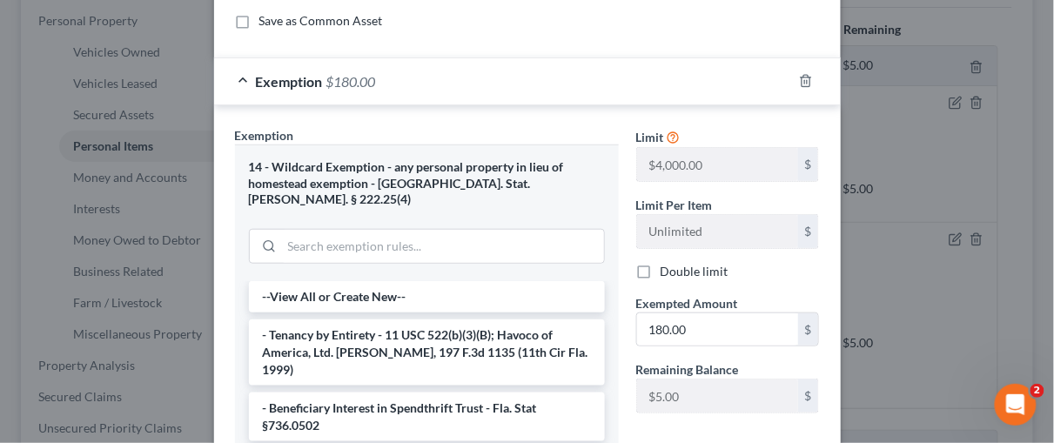
scroll to position [365, 0]
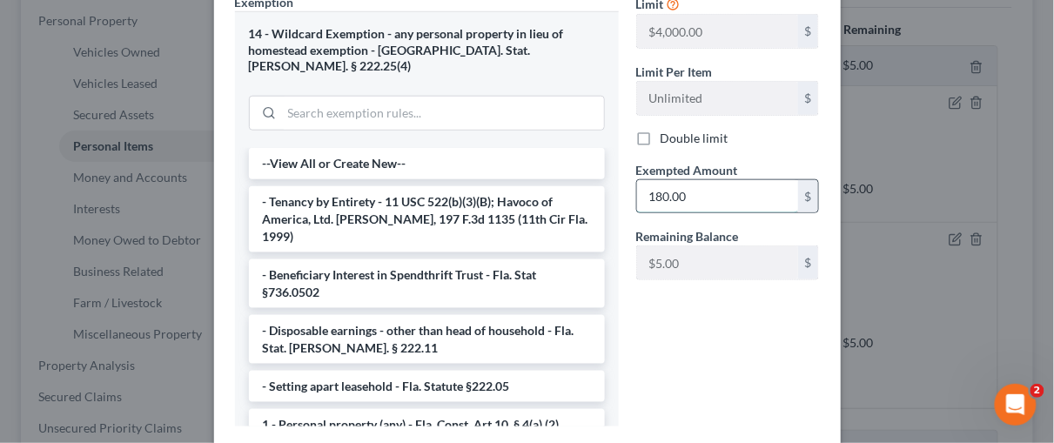
click at [663, 192] on input "180.00" at bounding box center [717, 196] width 161 height 33
type input "175.00"
click at [722, 323] on div "Limit $4,000.00 $ Limit Per Item Unlimited $ Double limit Exempted Amount * 175…" at bounding box center [728, 216] width 201 height 447
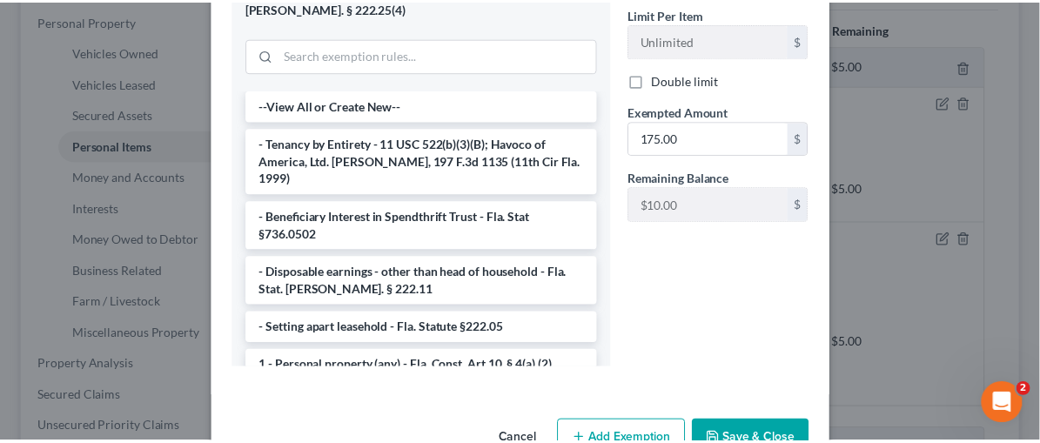
scroll to position [453, 0]
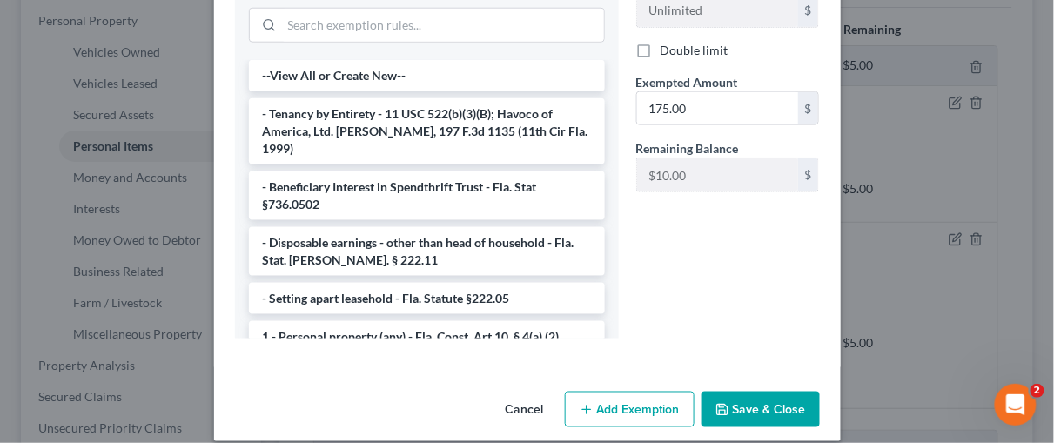
click at [754, 394] on button "Save & Close" at bounding box center [761, 410] width 118 height 37
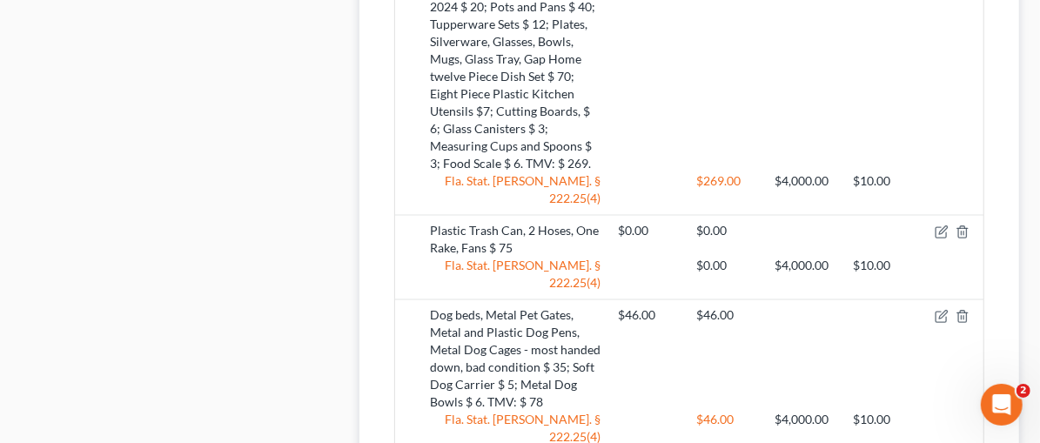
scroll to position [0, 0]
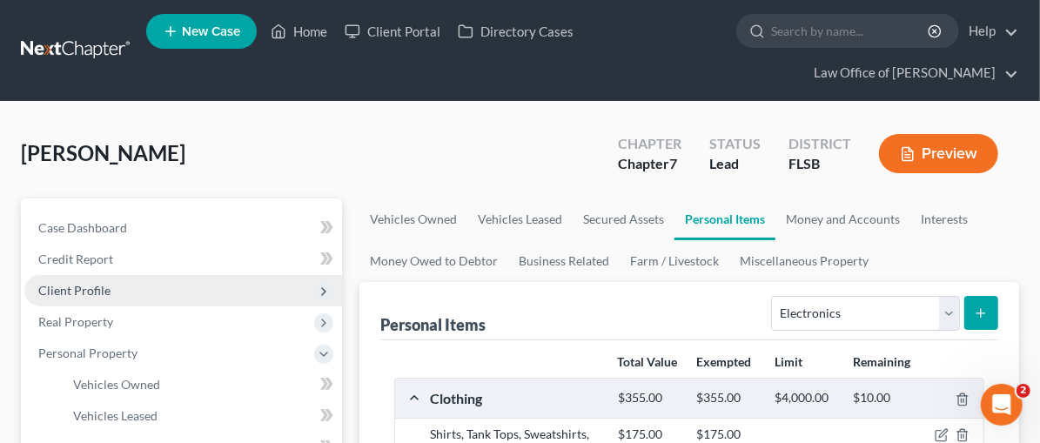
drag, startPoint x: 96, startPoint y: 289, endPoint x: 101, endPoint y: 279, distance: 11.7
click at [97, 289] on span "Client Profile" at bounding box center [74, 290] width 72 height 15
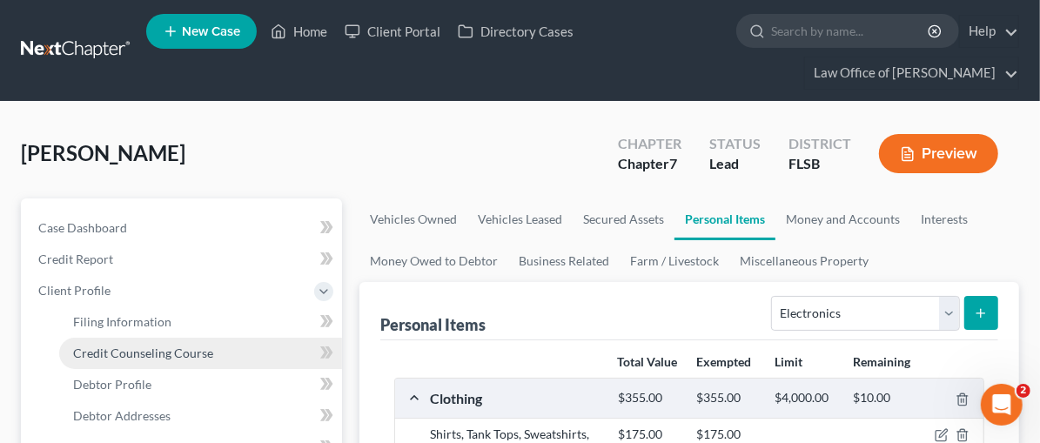
click at [123, 346] on span "Credit Counseling Course" at bounding box center [143, 353] width 140 height 15
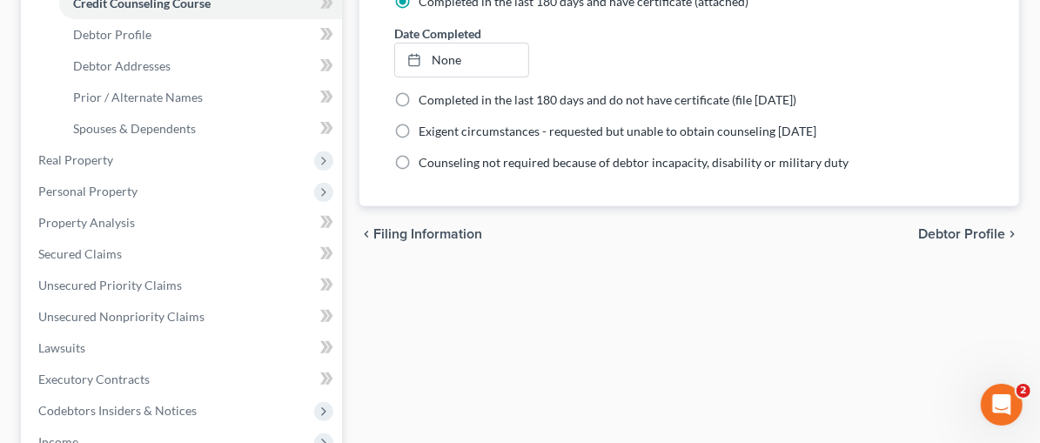
scroll to position [440, 0]
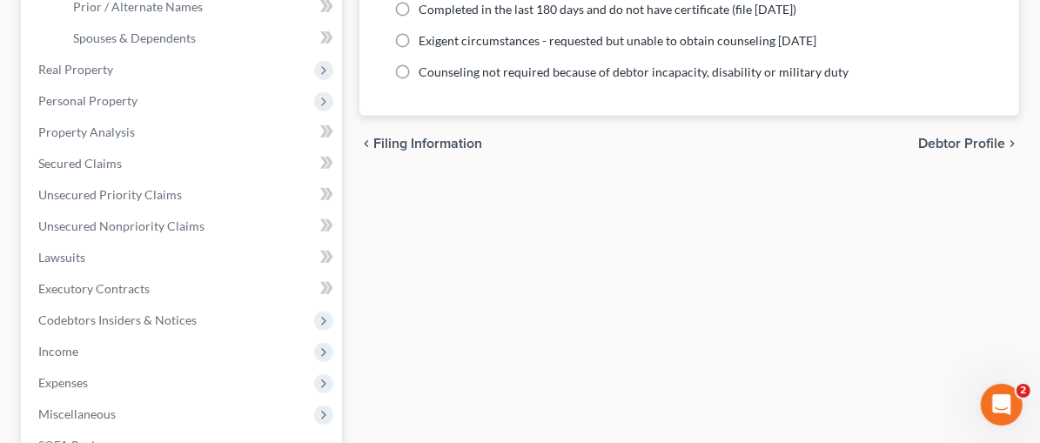
drag, startPoint x: 671, startPoint y: 249, endPoint x: 662, endPoint y: 251, distance: 8.9
click at [668, 249] on div "Filing Information Credit Counseling Course Debtor Profile Debtor Addresses Pri…" at bounding box center [689, 198] width 677 height 880
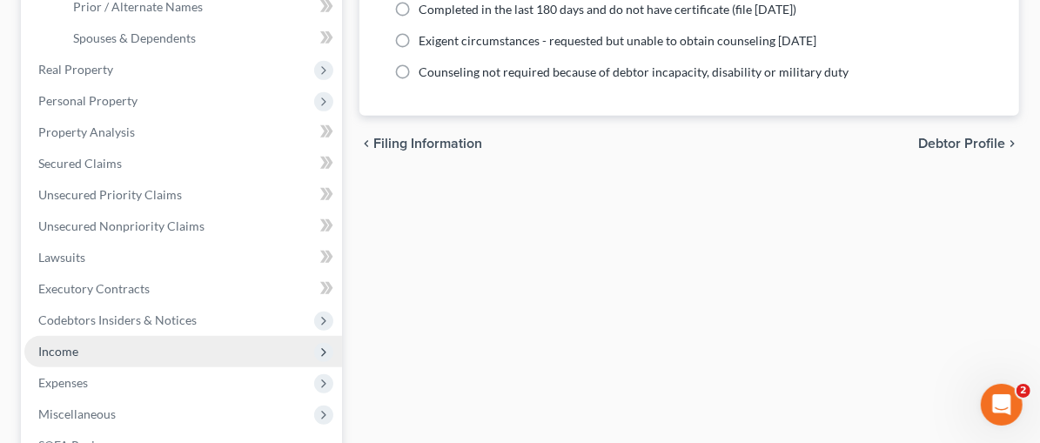
click at [59, 348] on span "Income" at bounding box center [58, 351] width 40 height 15
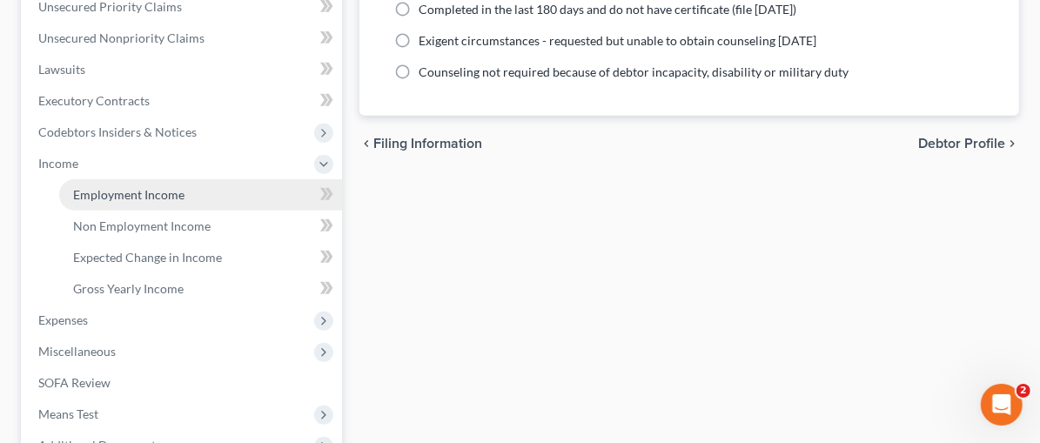
click at [133, 189] on span "Employment Income" at bounding box center [128, 194] width 111 height 15
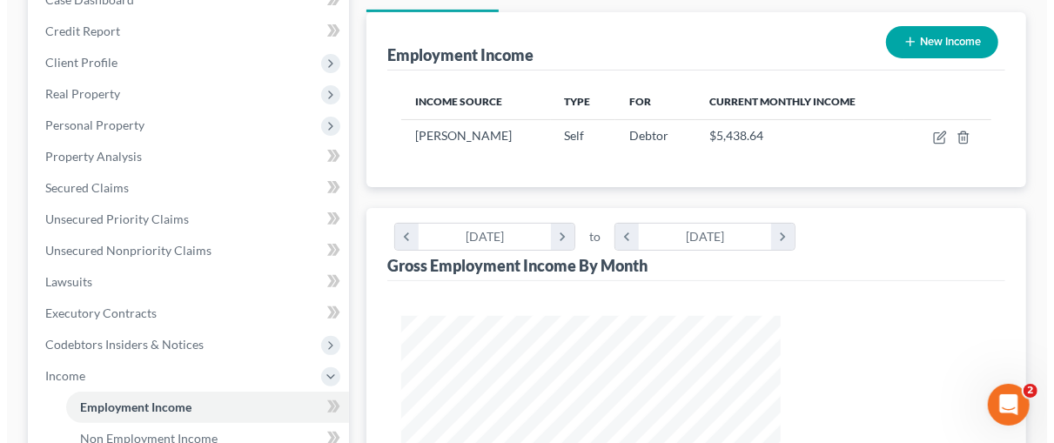
scroll to position [232, 0]
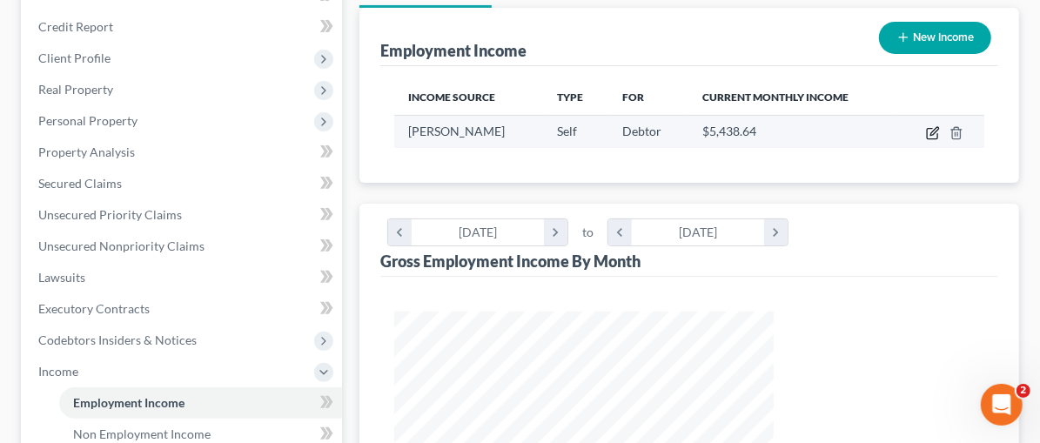
click at [930, 130] on icon "button" at bounding box center [933, 133] width 14 height 14
select select "1"
select select "0"
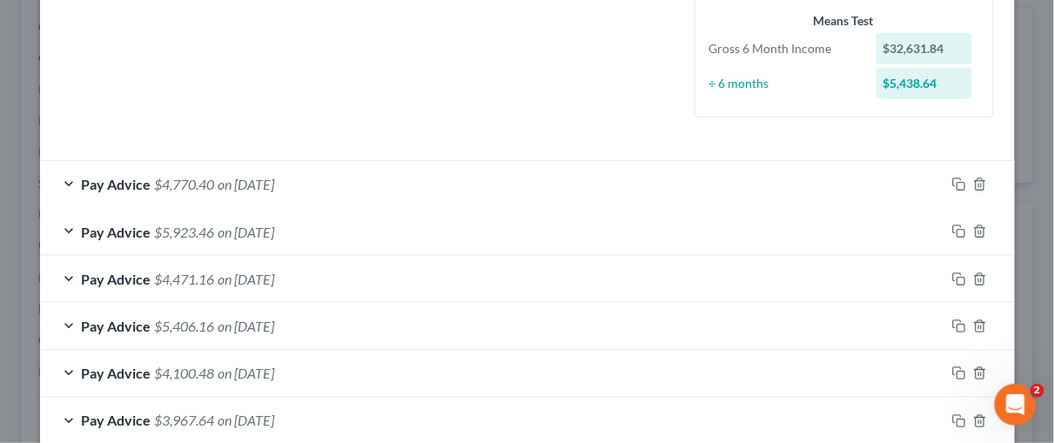
scroll to position [447, 0]
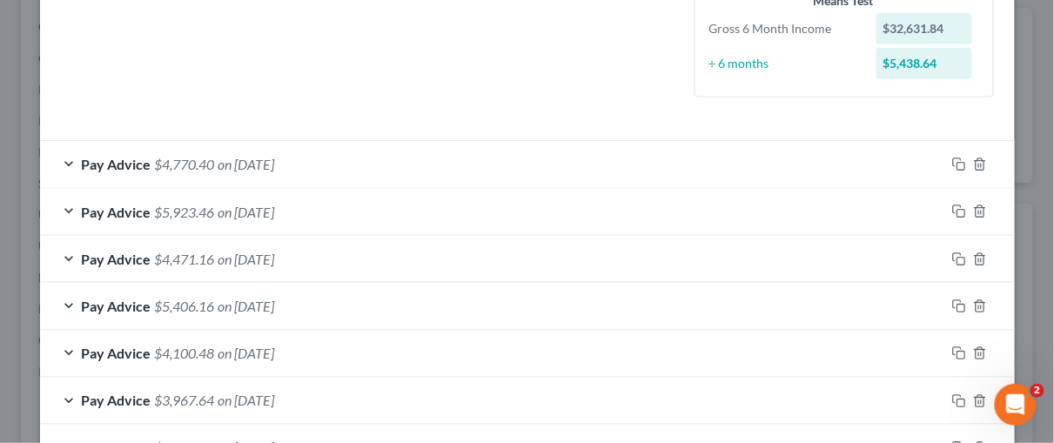
click at [62, 161] on div "Pay Advice $4,770.40 on 09/28/2025" at bounding box center [492, 164] width 905 height 46
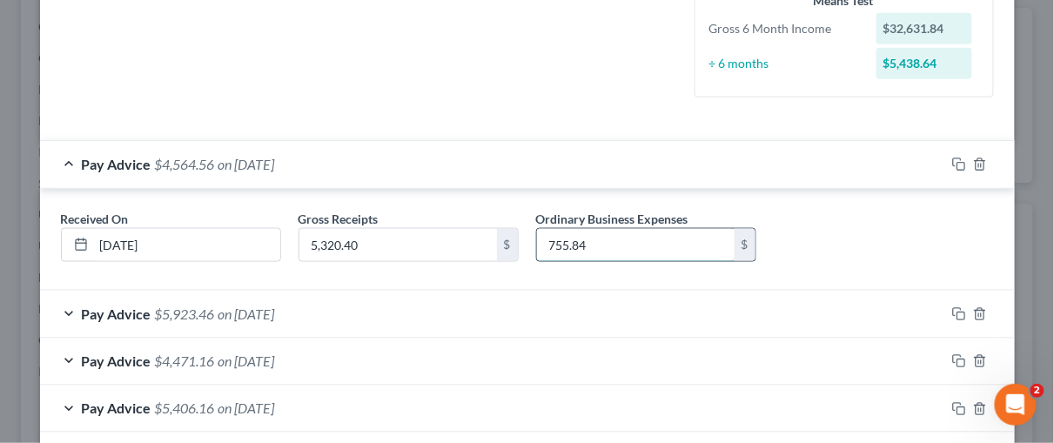
click at [554, 245] on input "755.84" at bounding box center [636, 245] width 198 height 33
type input "745.84"
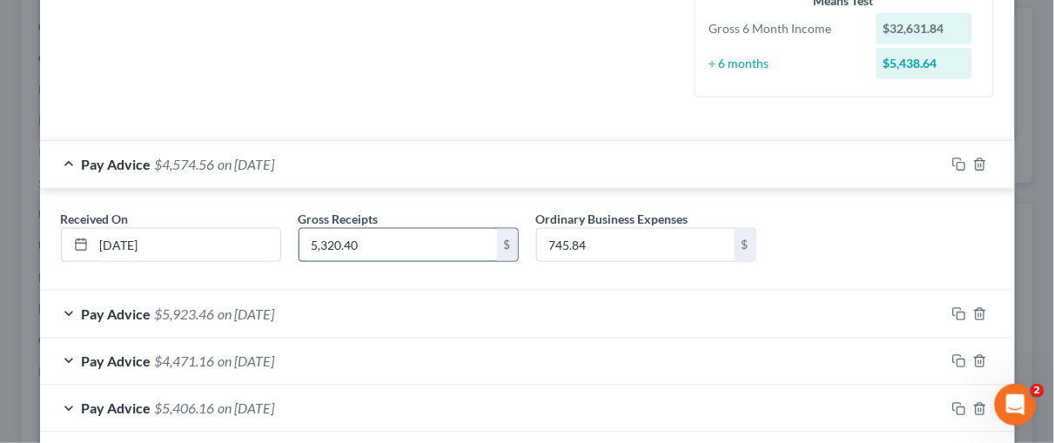
click at [356, 243] on input "5,320.40" at bounding box center [398, 245] width 198 height 33
type input "6,185.23"
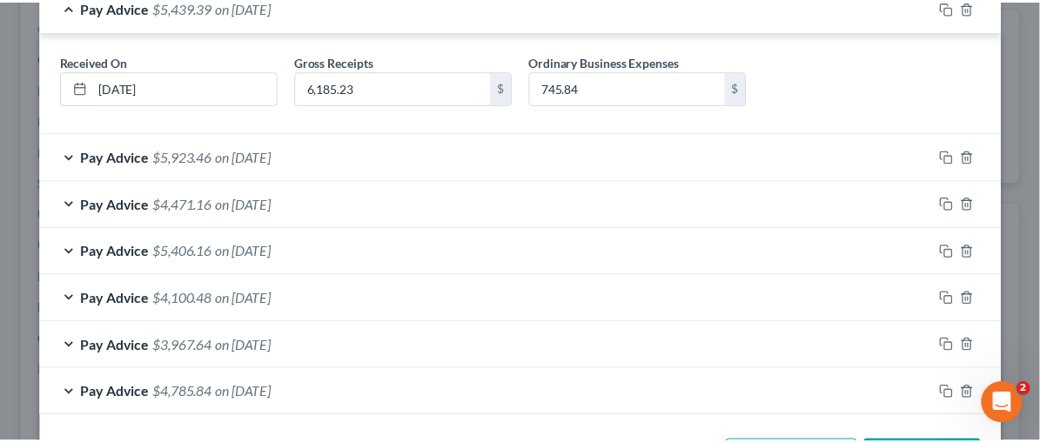
scroll to position [669, 0]
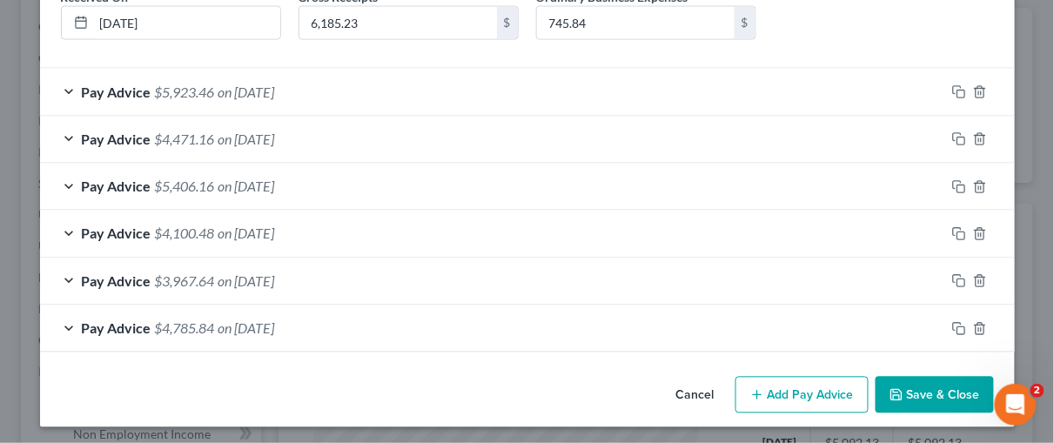
click at [946, 390] on button "Save & Close" at bounding box center [935, 395] width 118 height 37
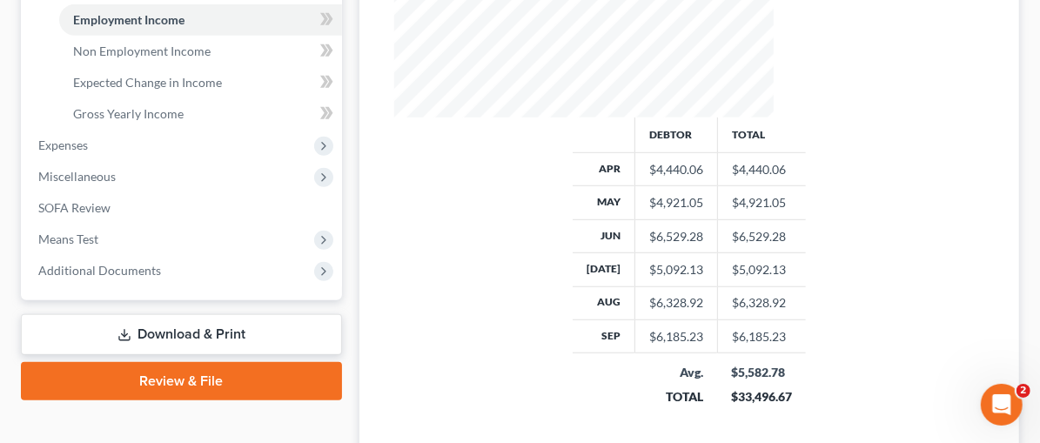
scroll to position [619, 0]
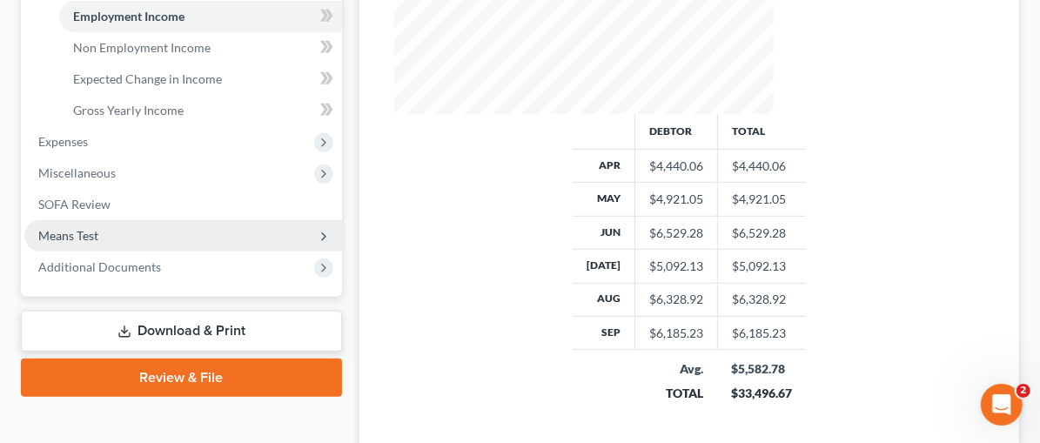
click at [65, 230] on span "Means Test" at bounding box center [68, 235] width 60 height 15
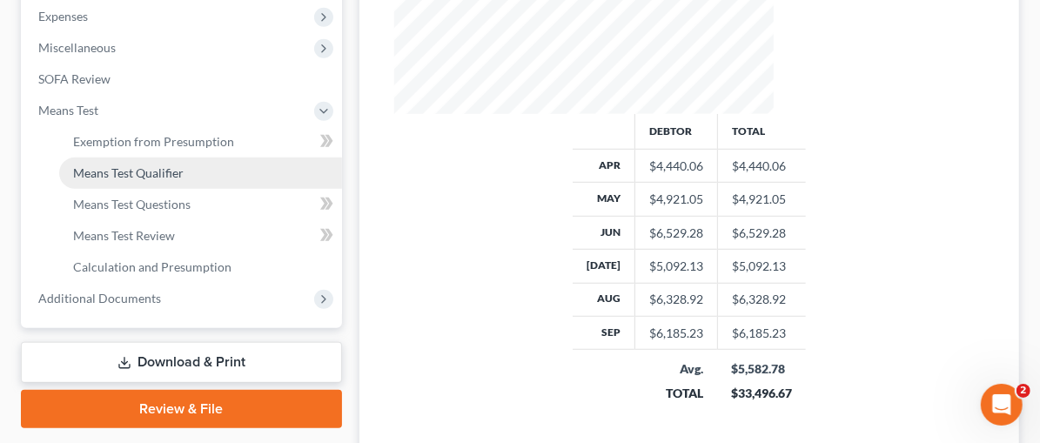
click at [98, 171] on span "Means Test Qualifier" at bounding box center [128, 172] width 111 height 15
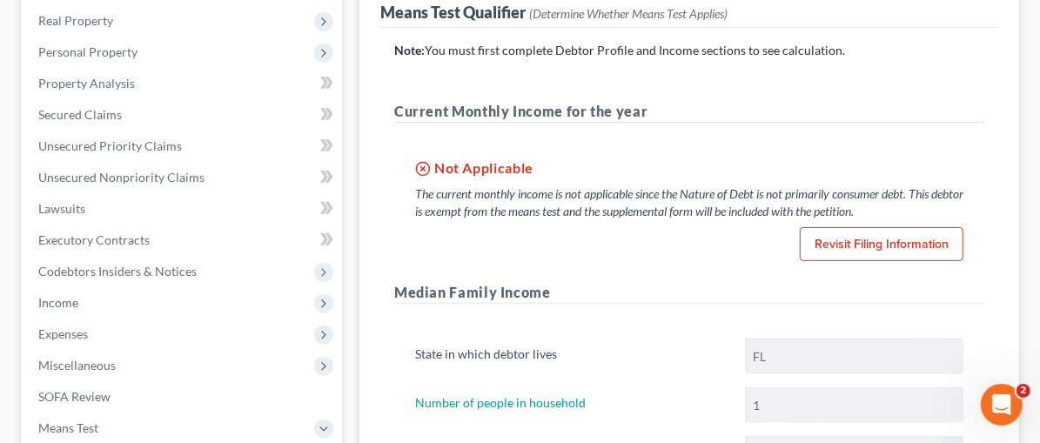
scroll to position [353, 0]
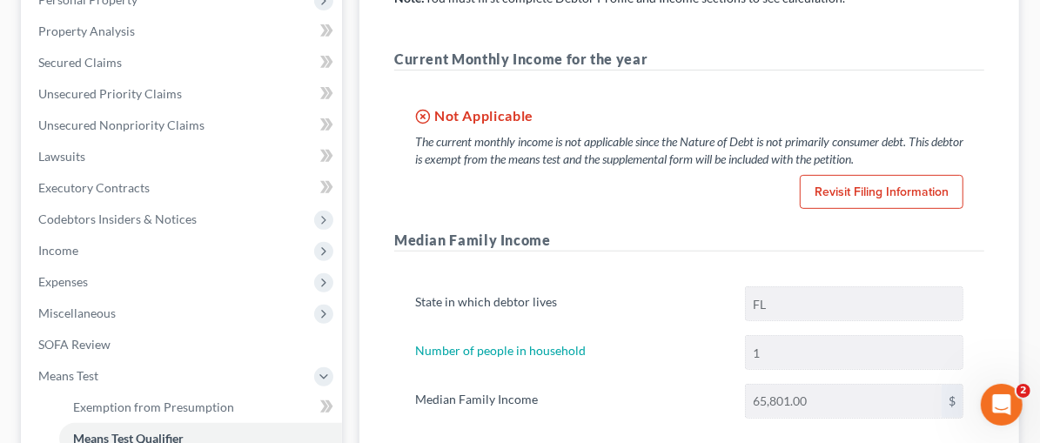
click at [809, 265] on div "State in which debtor lives FL Number of people in household 1 Median Family In…" at bounding box center [689, 358] width 590 height 187
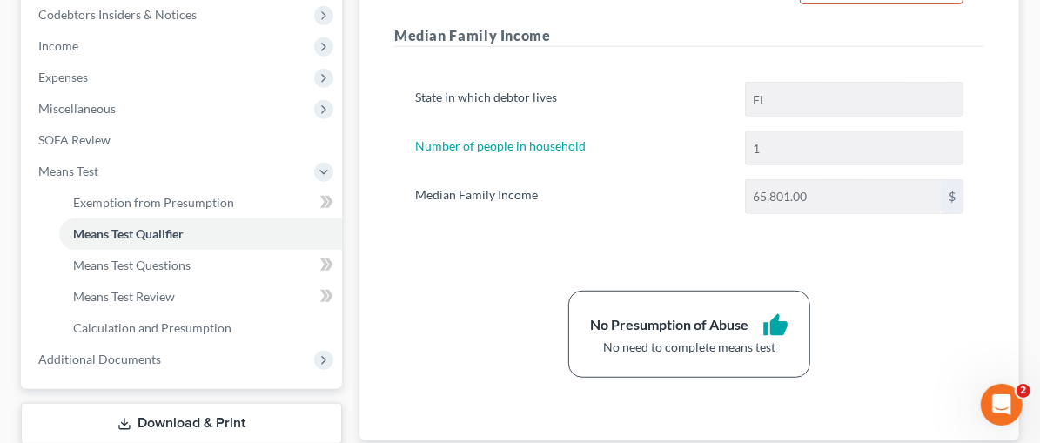
scroll to position [589, 0]
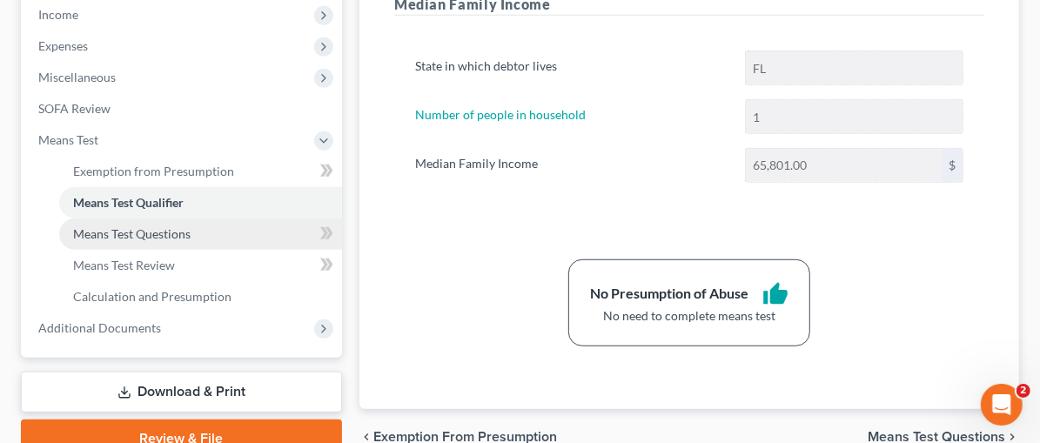
click at [119, 228] on span "Means Test Questions" at bounding box center [132, 233] width 118 height 15
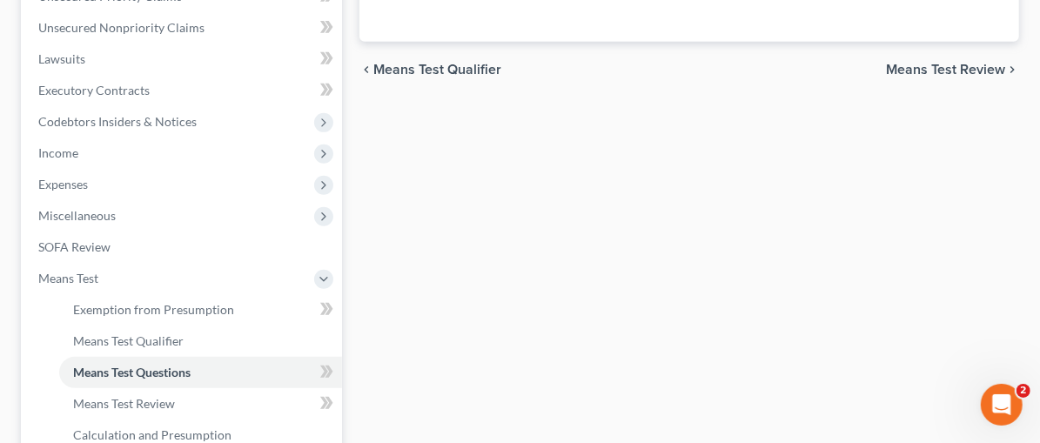
scroll to position [453, 0]
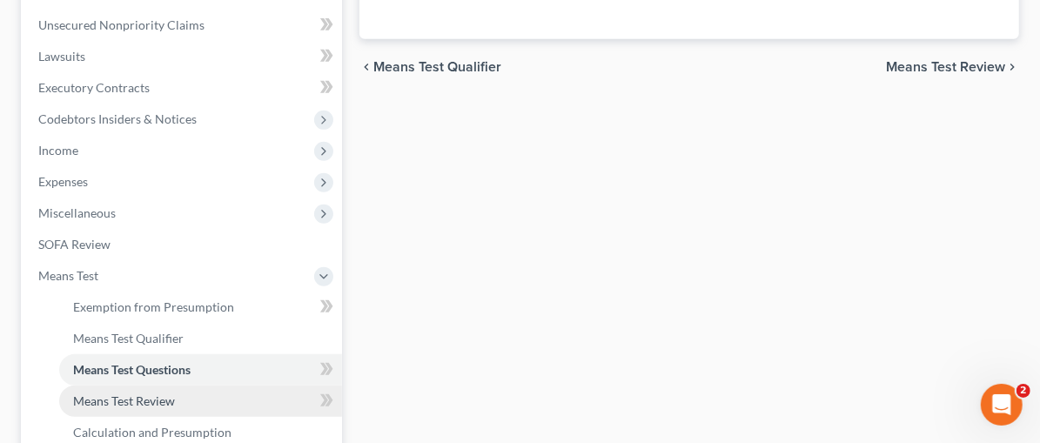
click at [104, 404] on span "Means Test Review" at bounding box center [124, 400] width 102 height 15
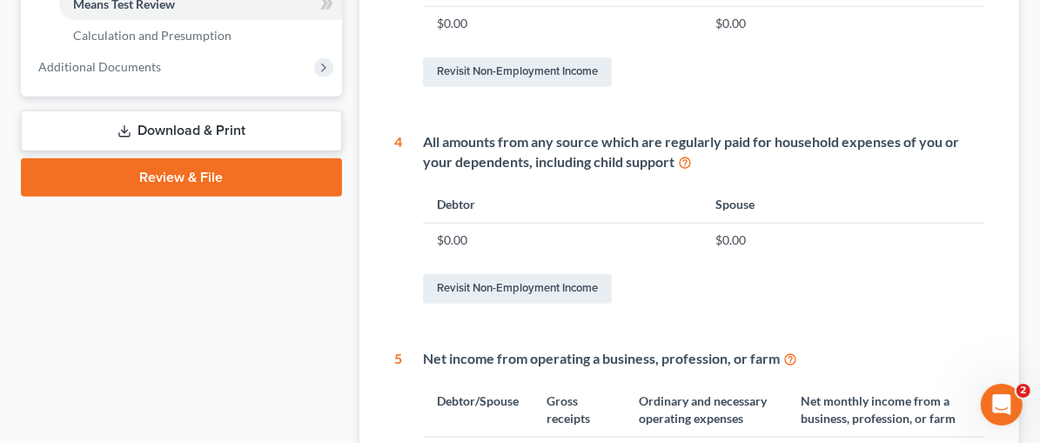
scroll to position [427, 0]
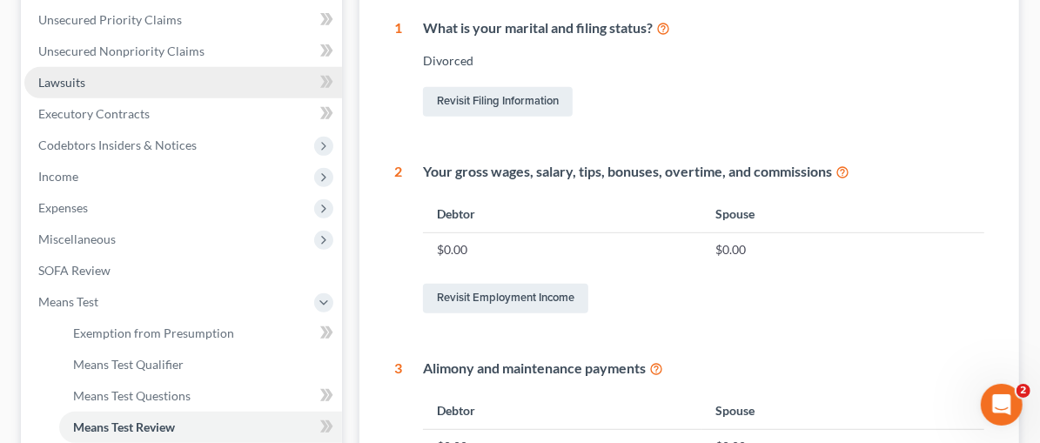
click at [67, 81] on span "Lawsuits" at bounding box center [61, 82] width 47 height 15
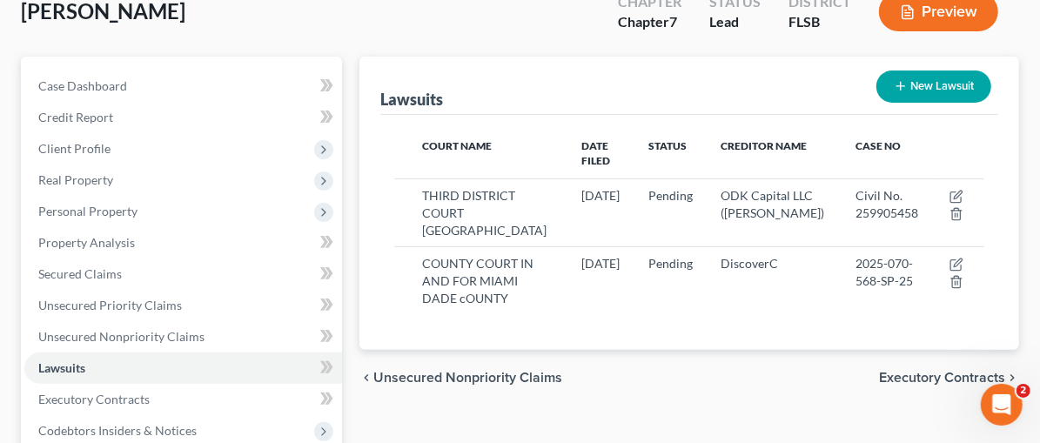
scroll to position [197, 0]
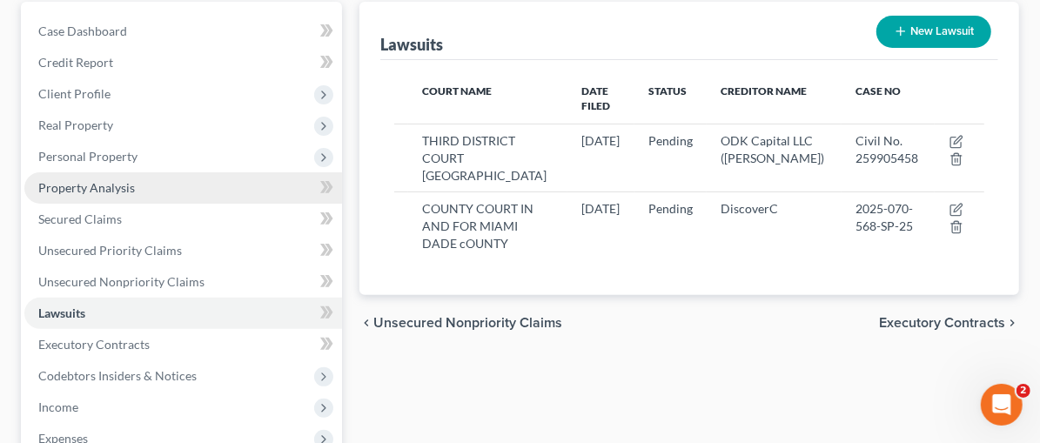
click at [60, 186] on span "Property Analysis" at bounding box center [86, 187] width 97 height 15
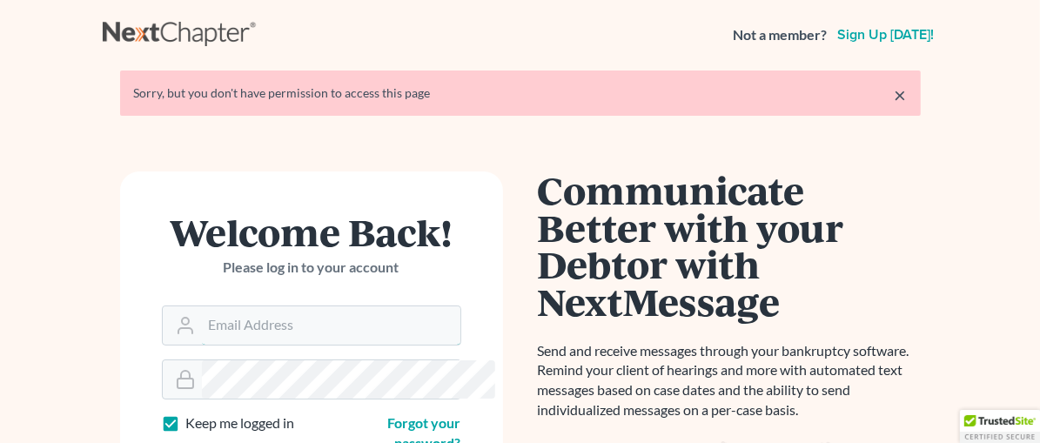
type input "[EMAIL_ADDRESS][DOMAIN_NAME]"
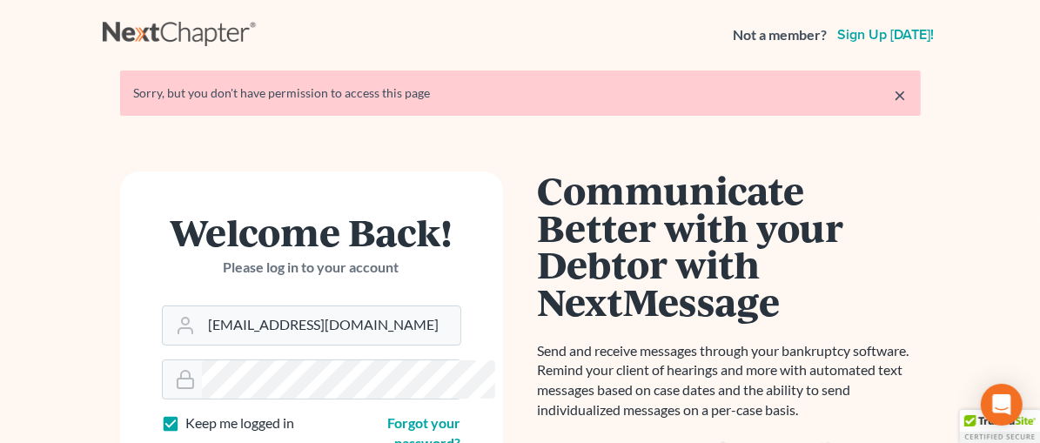
click at [907, 93] on link "×" at bounding box center [901, 94] width 12 height 21
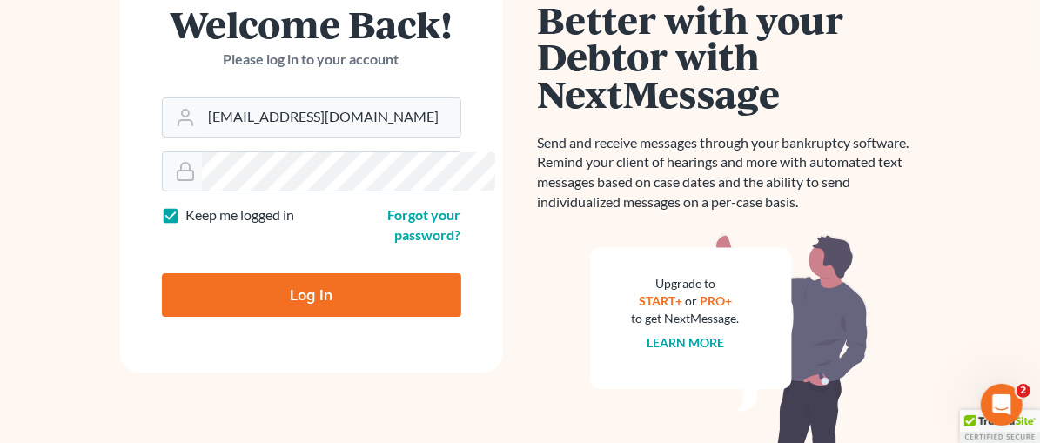
scroll to position [152, 0]
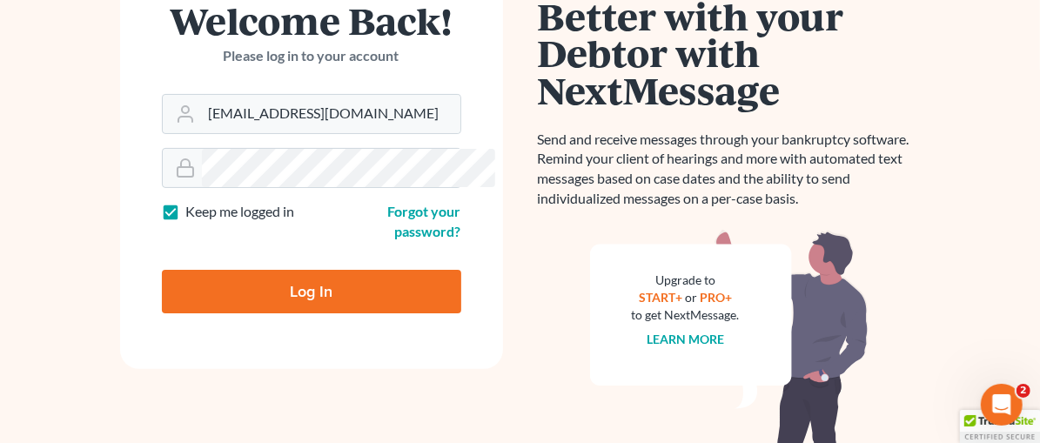
click at [310, 270] on input "Log In" at bounding box center [311, 292] width 299 height 44
type input "Thinking..."
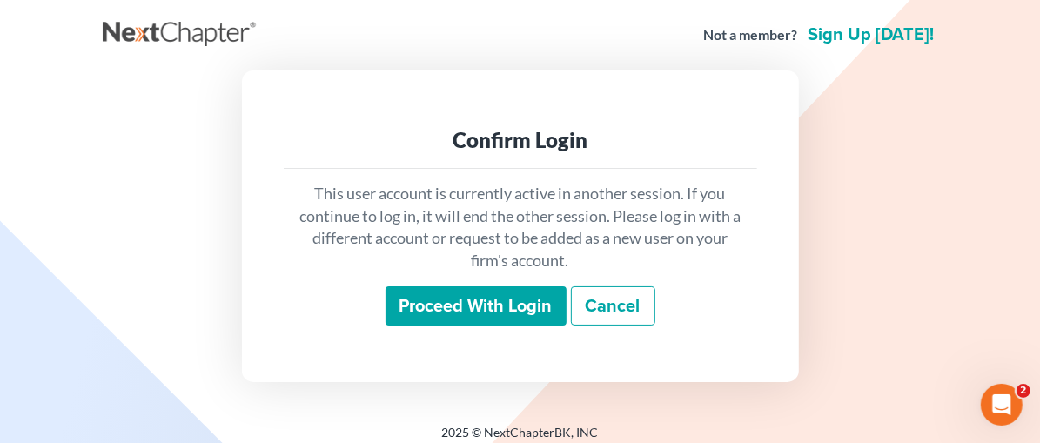
click at [470, 298] on input "Proceed with login" at bounding box center [476, 306] width 181 height 40
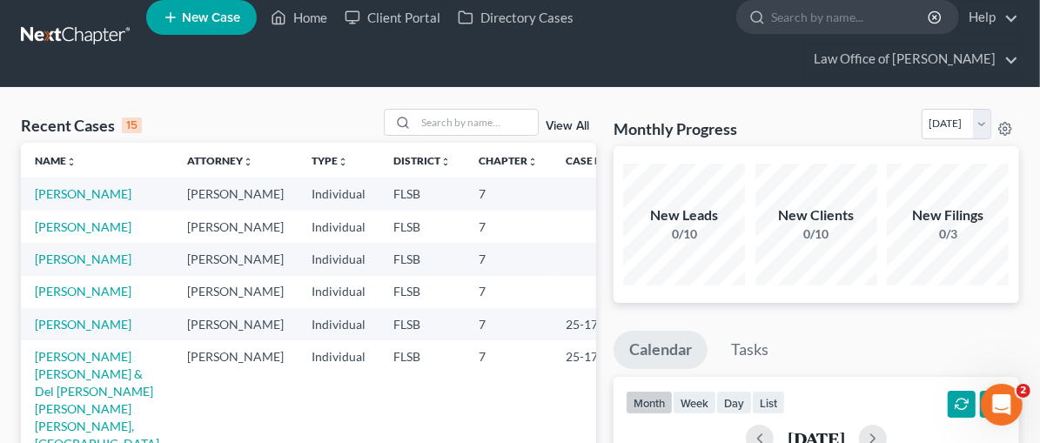
scroll to position [105, 0]
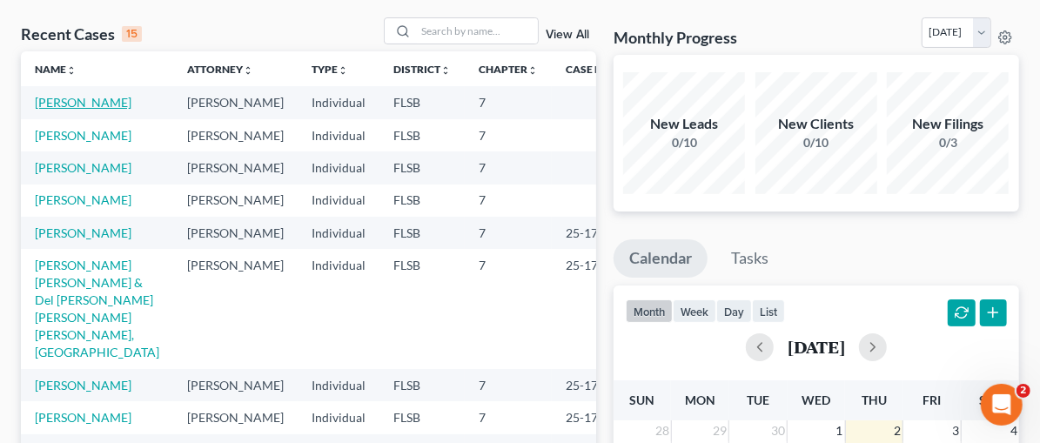
click at [55, 104] on link "[PERSON_NAME]" at bounding box center [83, 102] width 97 height 15
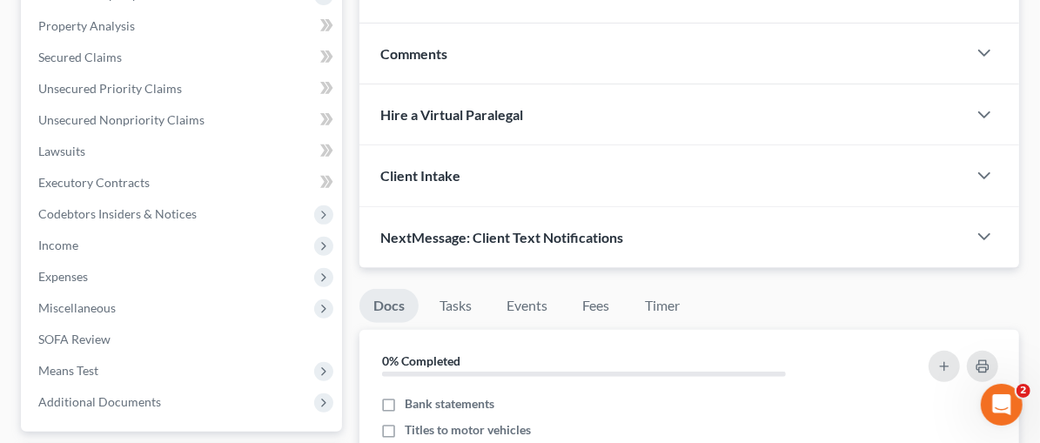
scroll to position [375, 0]
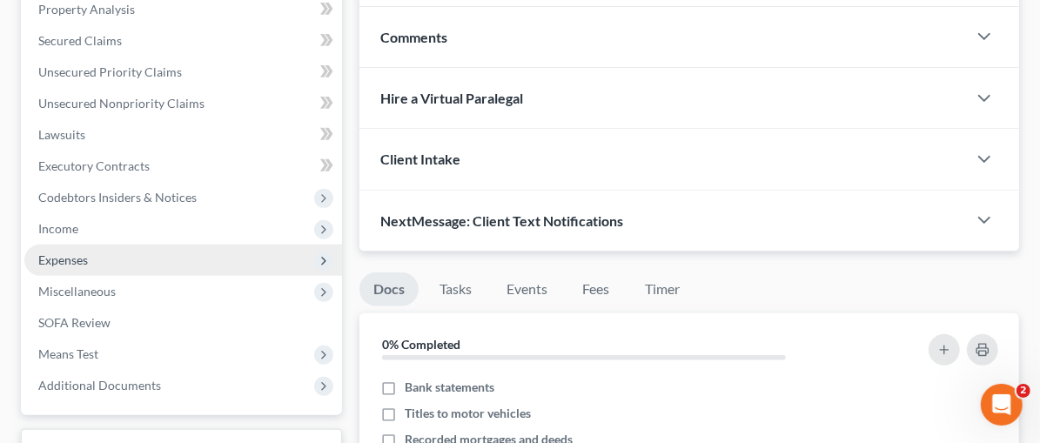
click at [71, 260] on span "Expenses" at bounding box center [63, 259] width 50 height 15
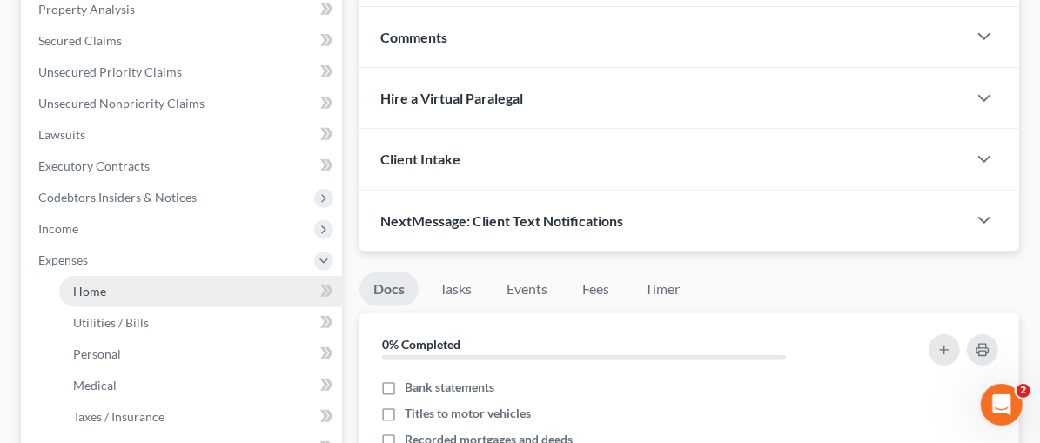
click at [106, 290] on link "Home" at bounding box center [200, 291] width 283 height 31
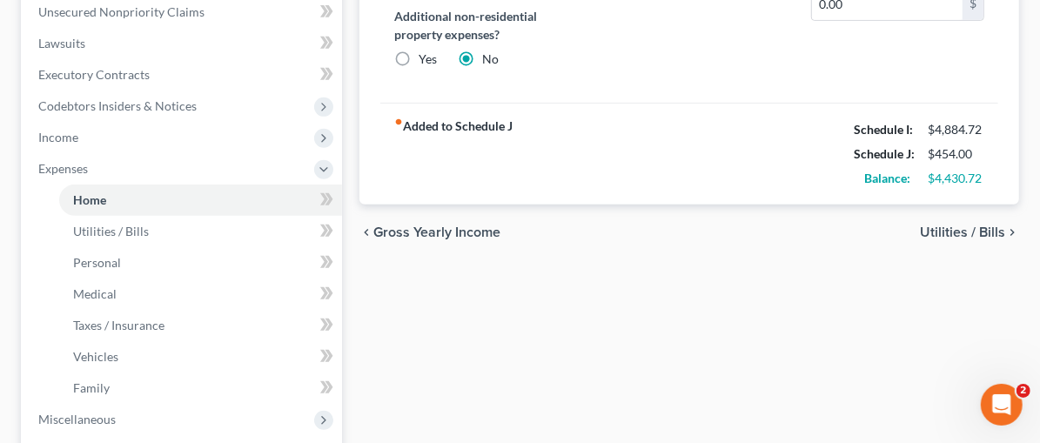
scroll to position [478, 0]
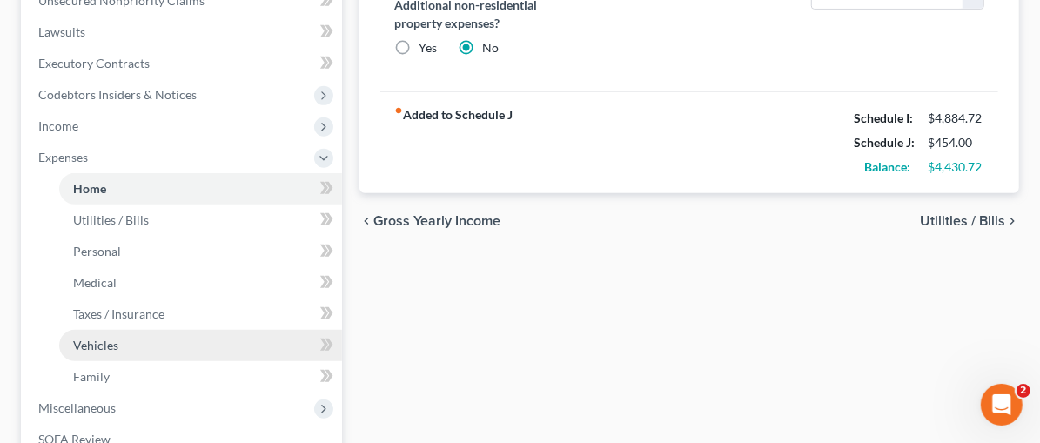
click at [91, 341] on span "Vehicles" at bounding box center [95, 345] width 45 height 15
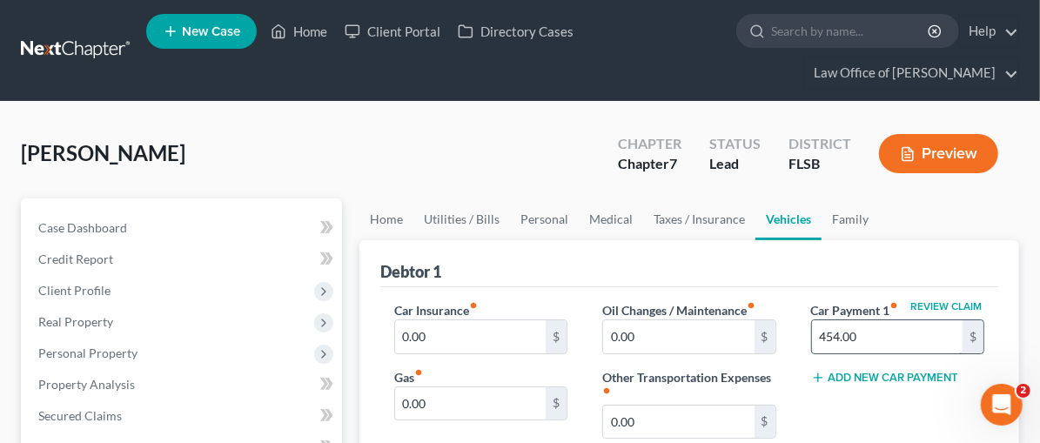
click at [843, 332] on input "454.00" at bounding box center [887, 336] width 151 height 33
type input "227.48"
drag, startPoint x: 943, startPoint y: 356, endPoint x: 815, endPoint y: 343, distance: 128.6
click at [943, 357] on div "Review Claim Car Payment 1 fiber_manual_record 227.48 $ Add New Car Payment" at bounding box center [898, 386] width 208 height 170
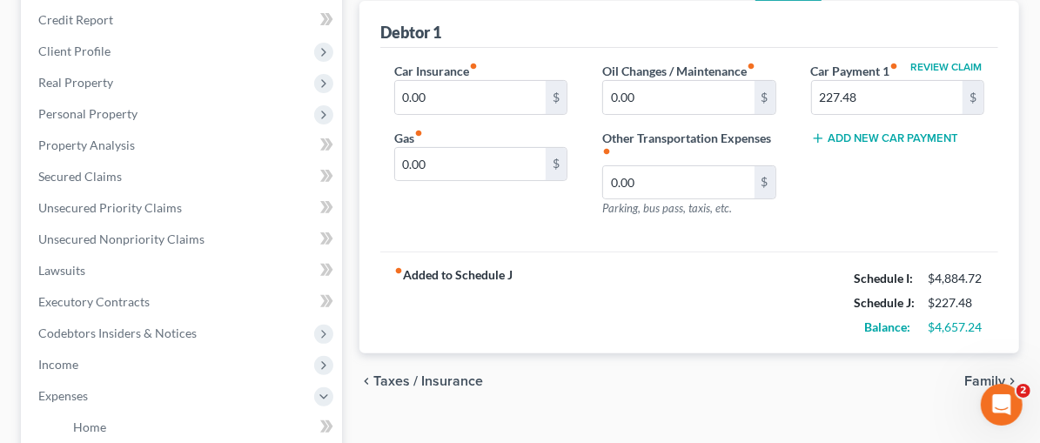
scroll to position [253, 0]
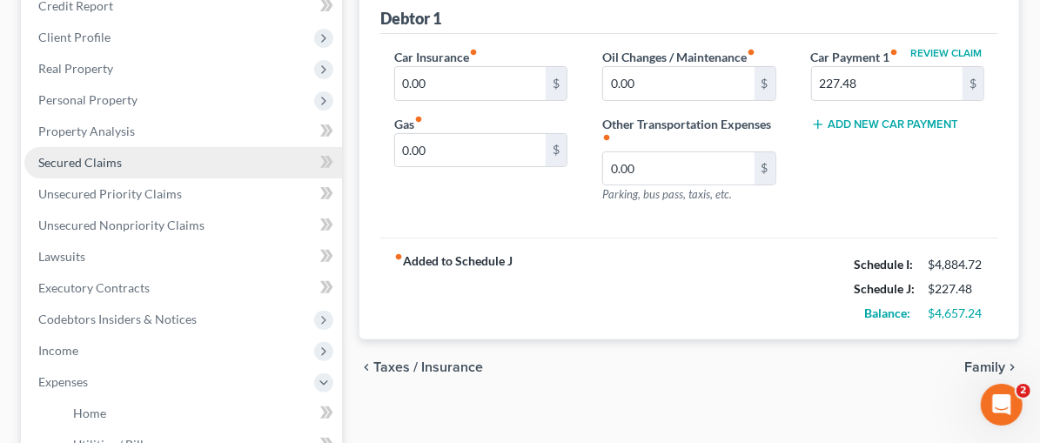
click at [62, 155] on span "Secured Claims" at bounding box center [80, 162] width 84 height 15
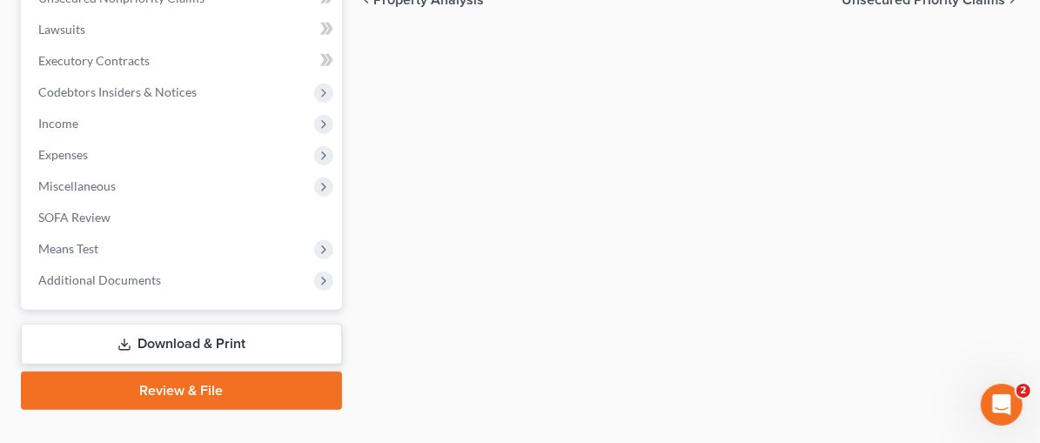
scroll to position [485, 0]
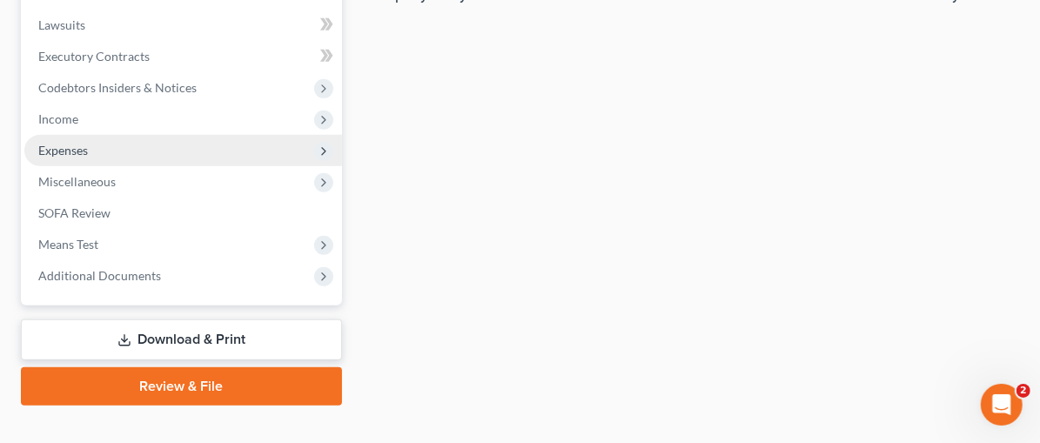
click at [61, 152] on span "Expenses" at bounding box center [63, 150] width 50 height 15
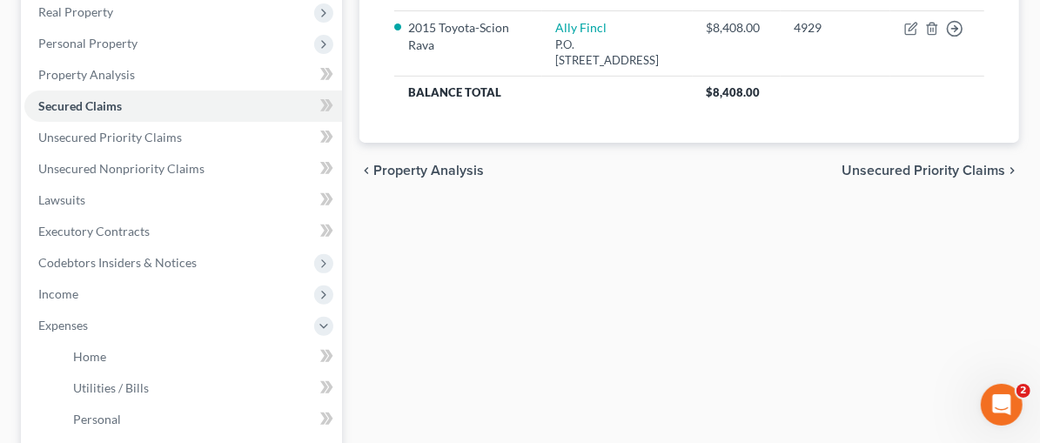
scroll to position [0, 0]
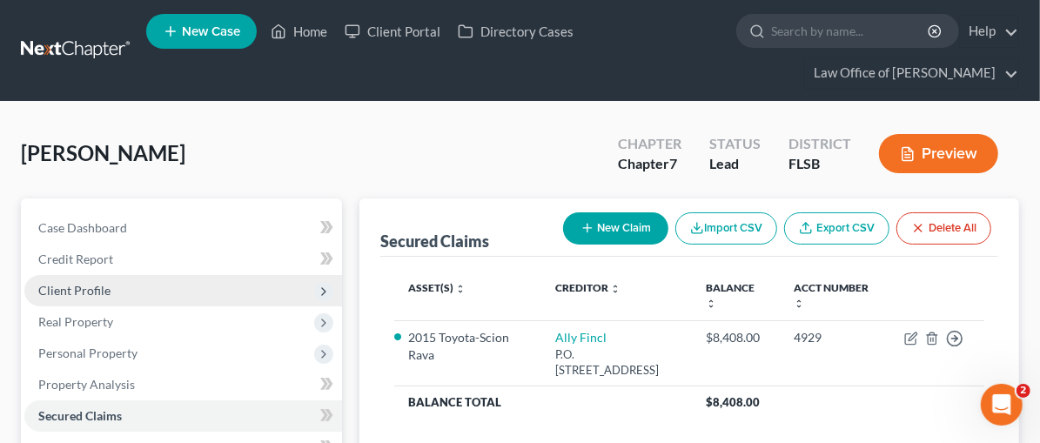
click at [112, 292] on span "Client Profile" at bounding box center [183, 290] width 318 height 31
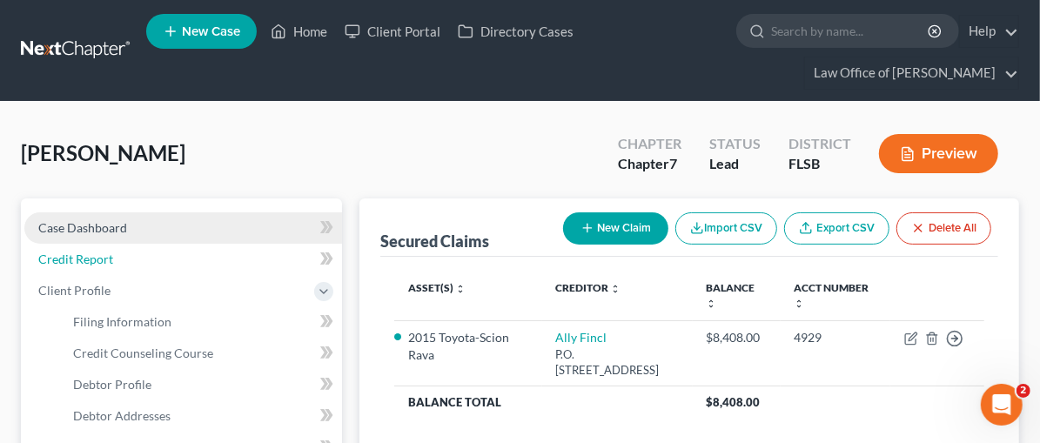
drag, startPoint x: 102, startPoint y: 253, endPoint x: 117, endPoint y: 232, distance: 26.3
click at [102, 253] on span "Credit Report" at bounding box center [75, 259] width 75 height 15
